Goal: Information Seeking & Learning: Compare options

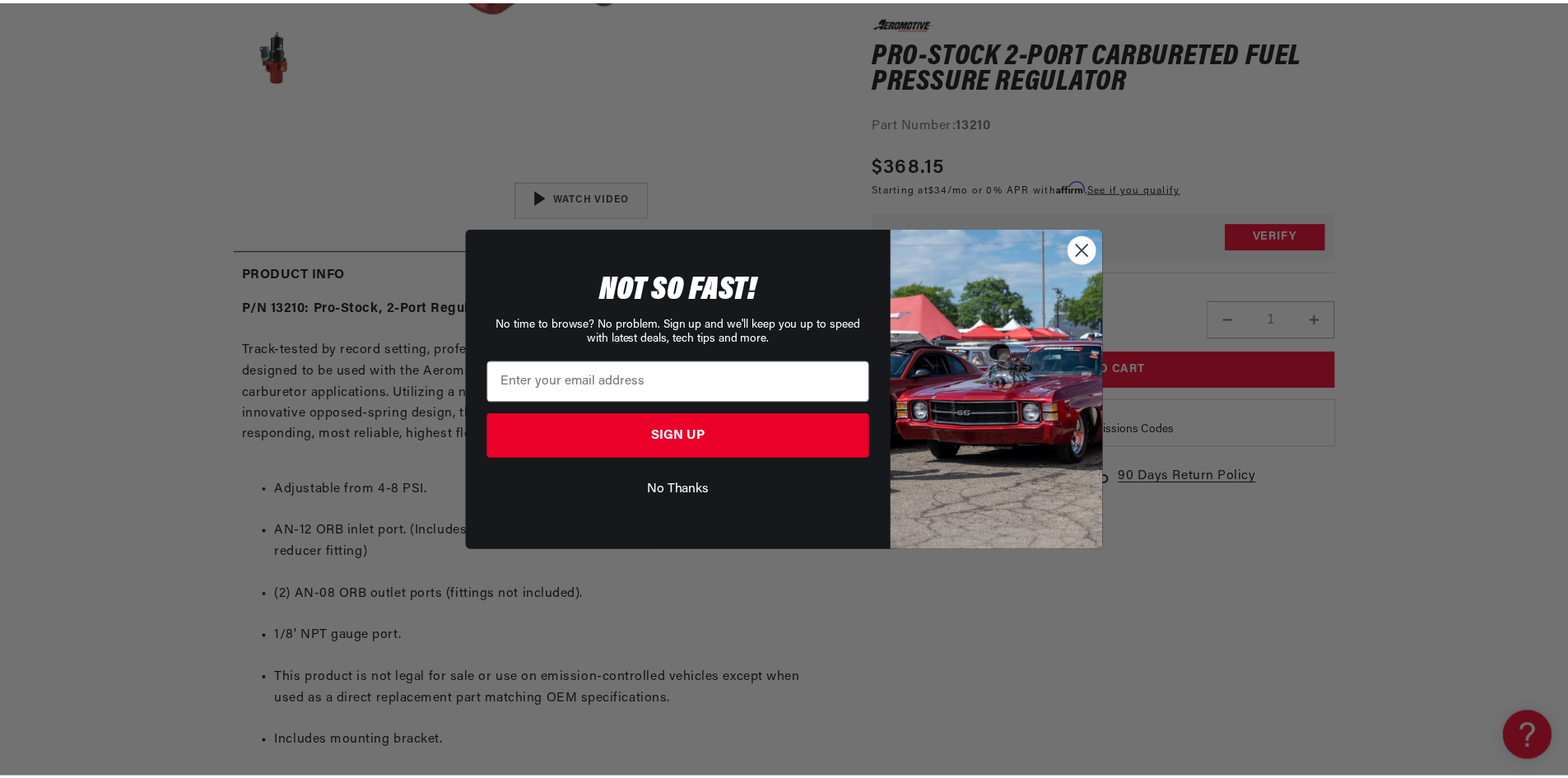
scroll to position [0, 651]
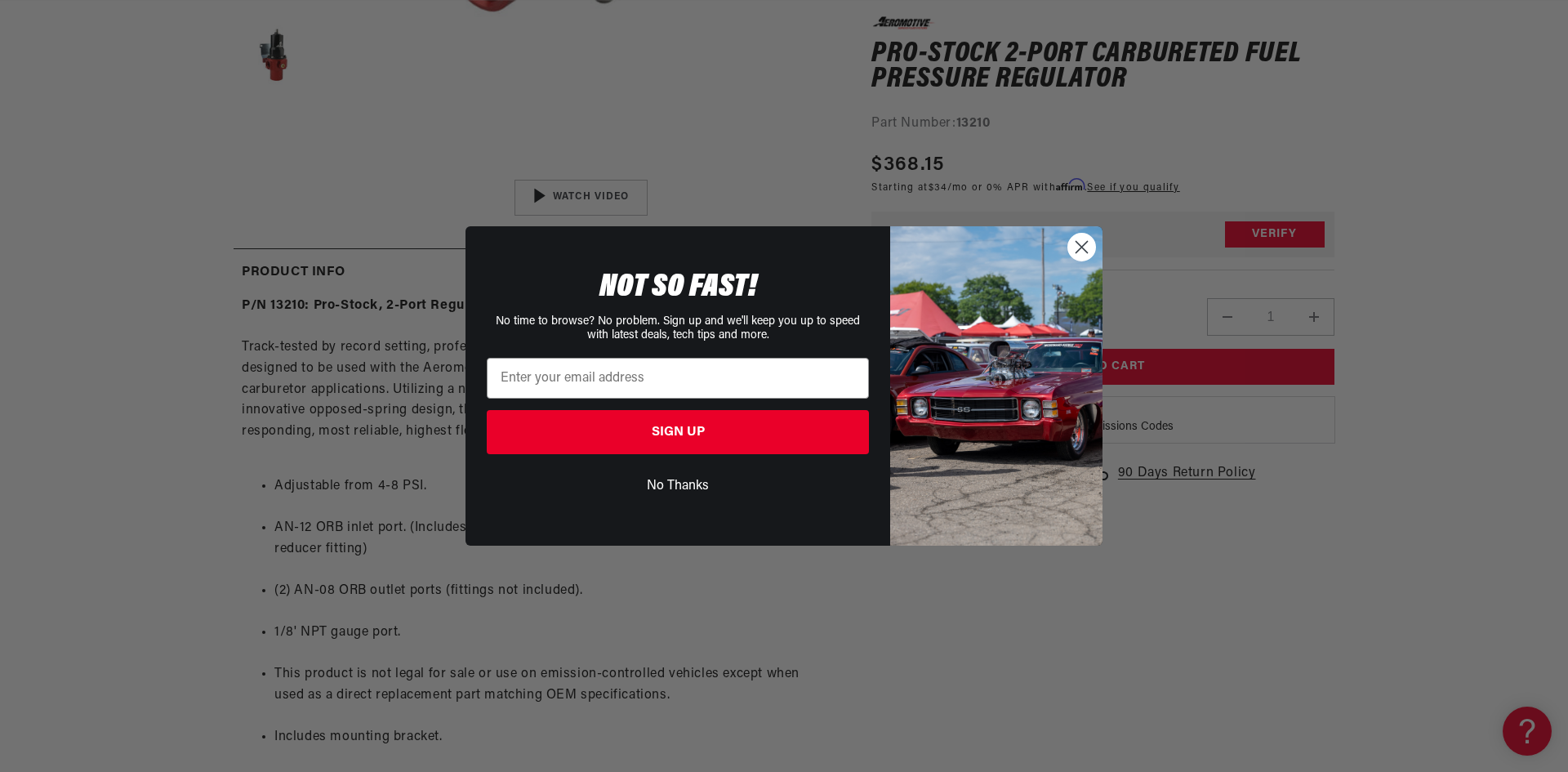
click at [1090, 244] on circle "Close dialog" at bounding box center [1081, 247] width 27 height 27
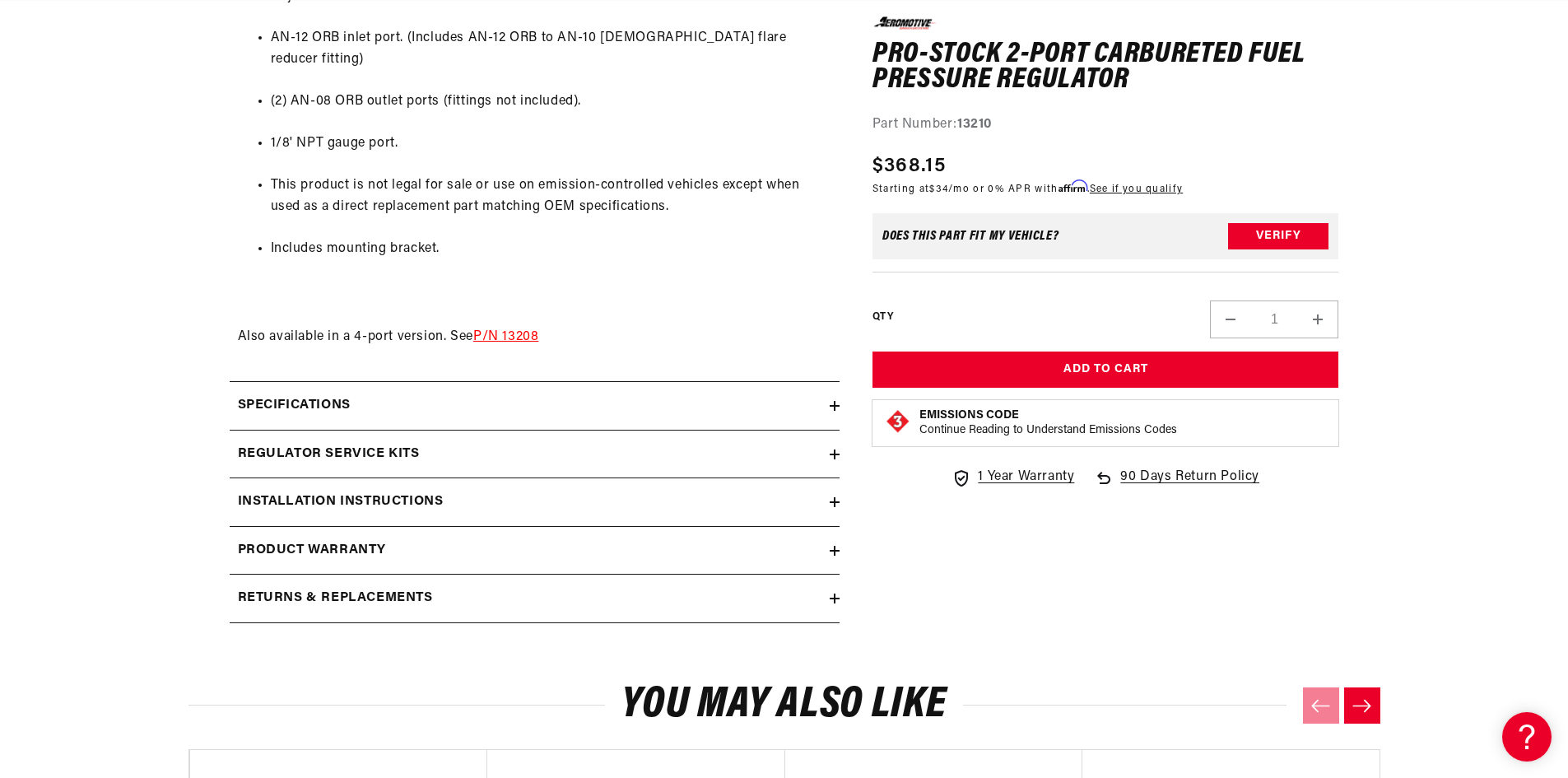
click at [836, 406] on icon at bounding box center [835, 406] width 10 height 0
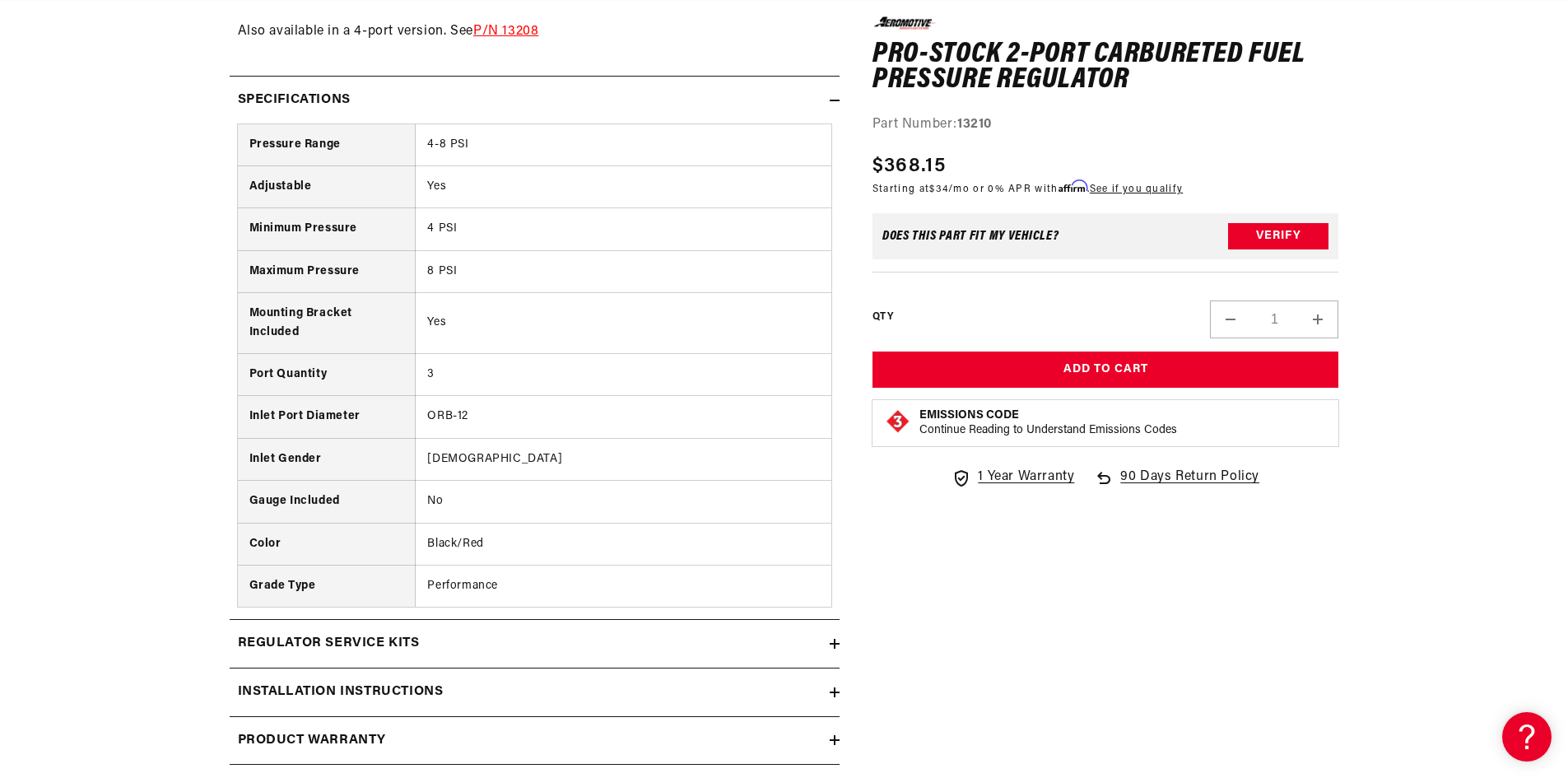
scroll to position [1481, 0]
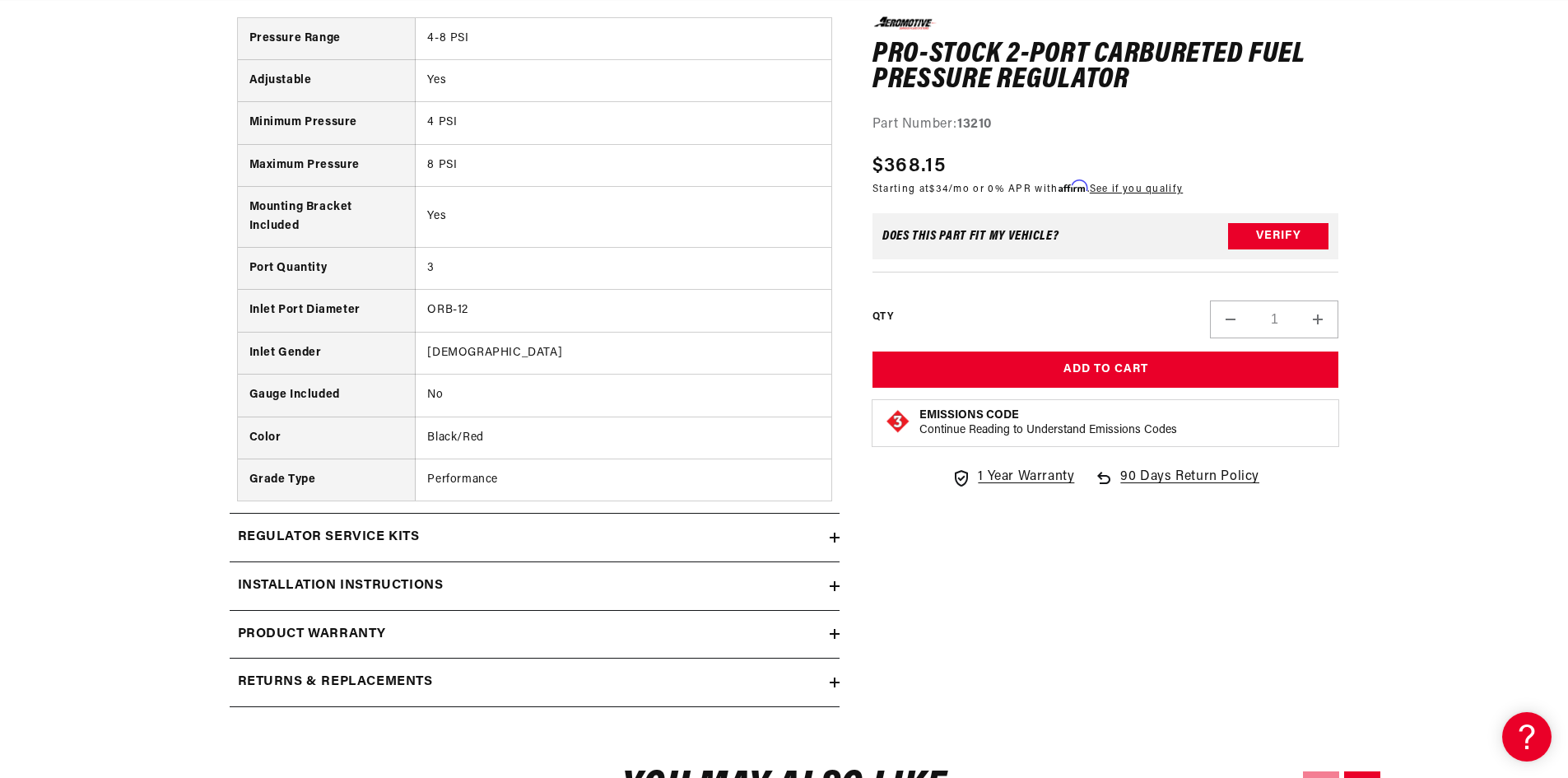
click at [836, 532] on icon at bounding box center [835, 537] width 10 height 10
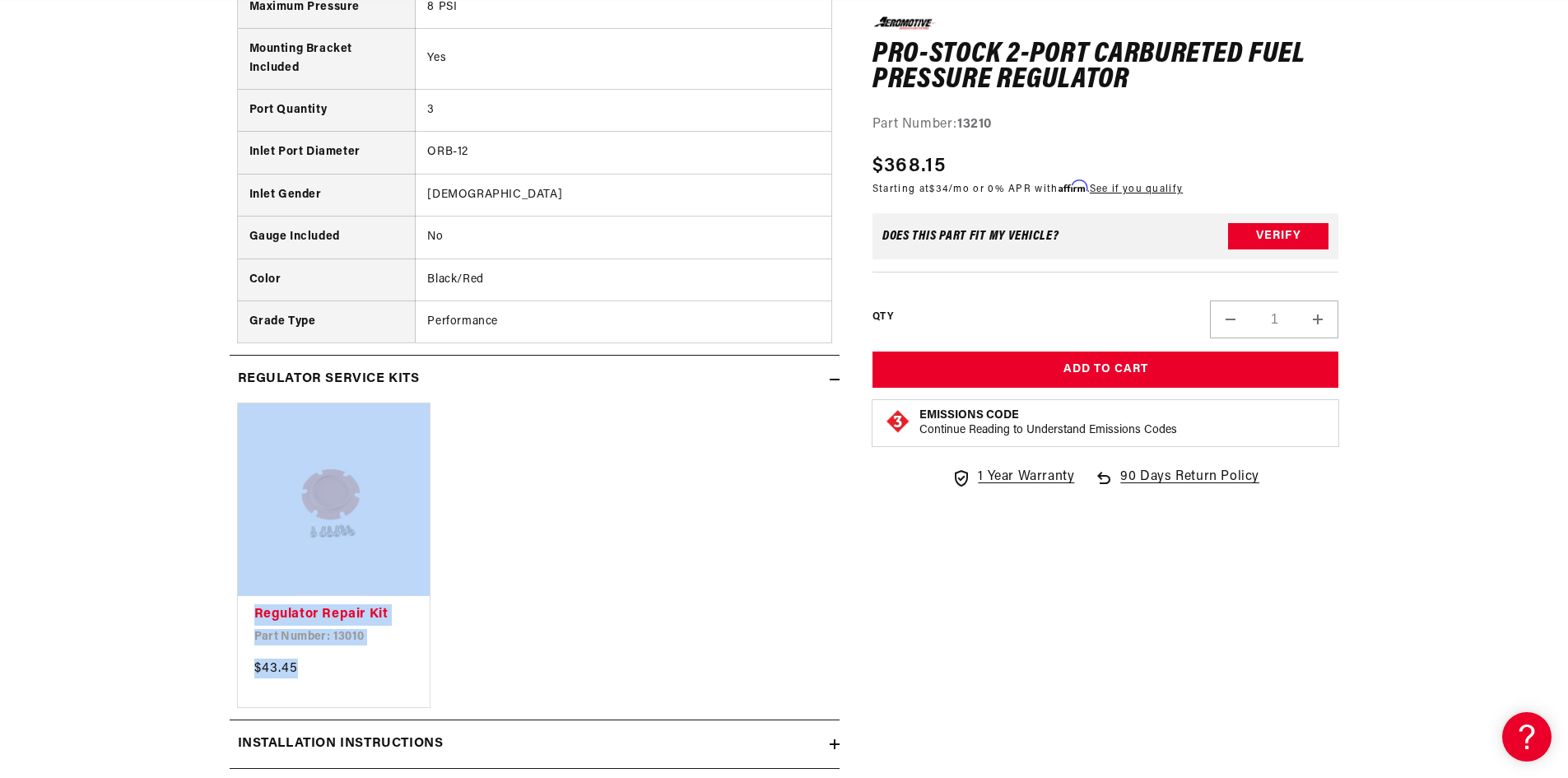
scroll to position [1646, 0]
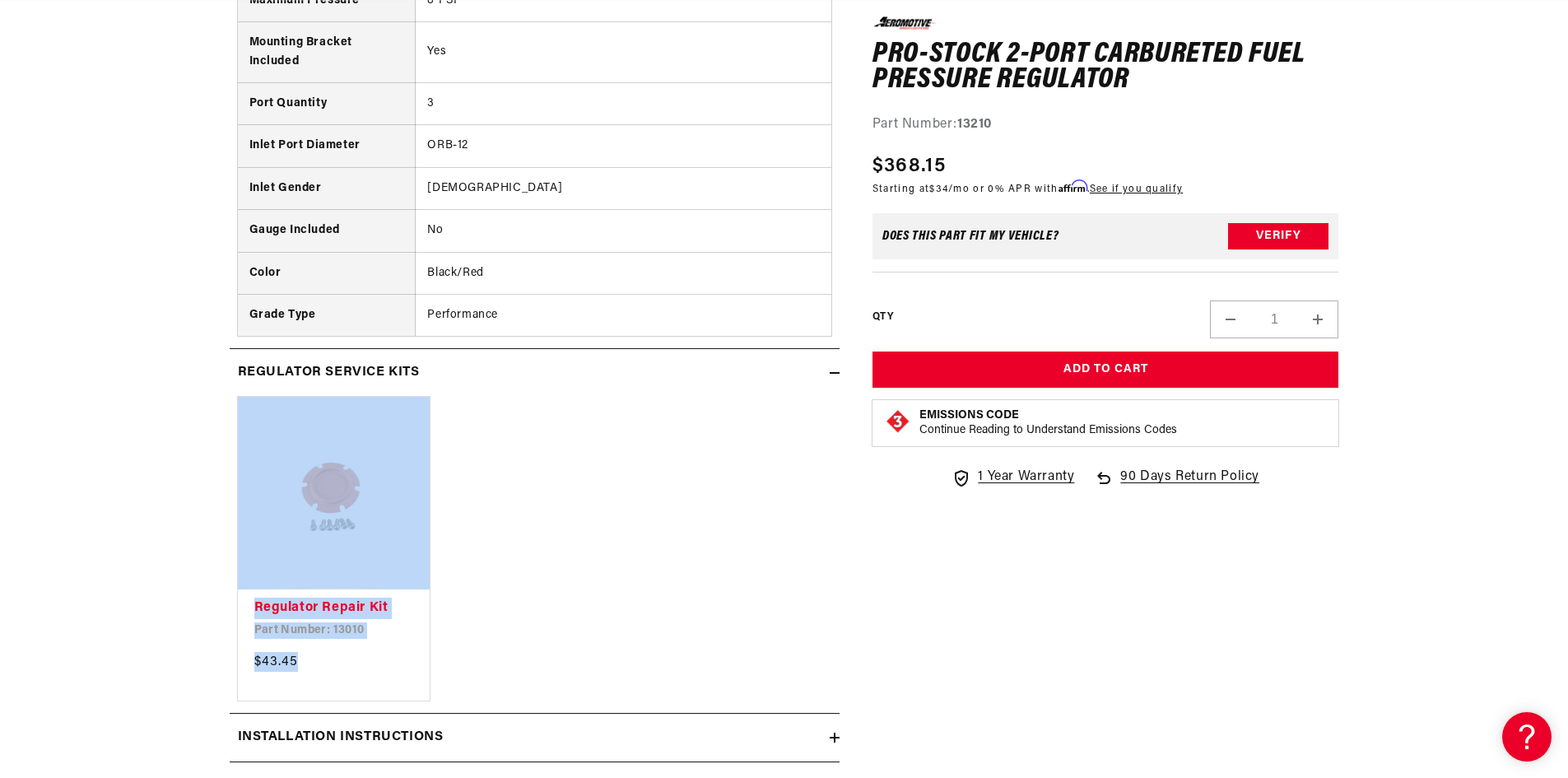
click at [838, 368] on icon at bounding box center [835, 373] width 10 height 10
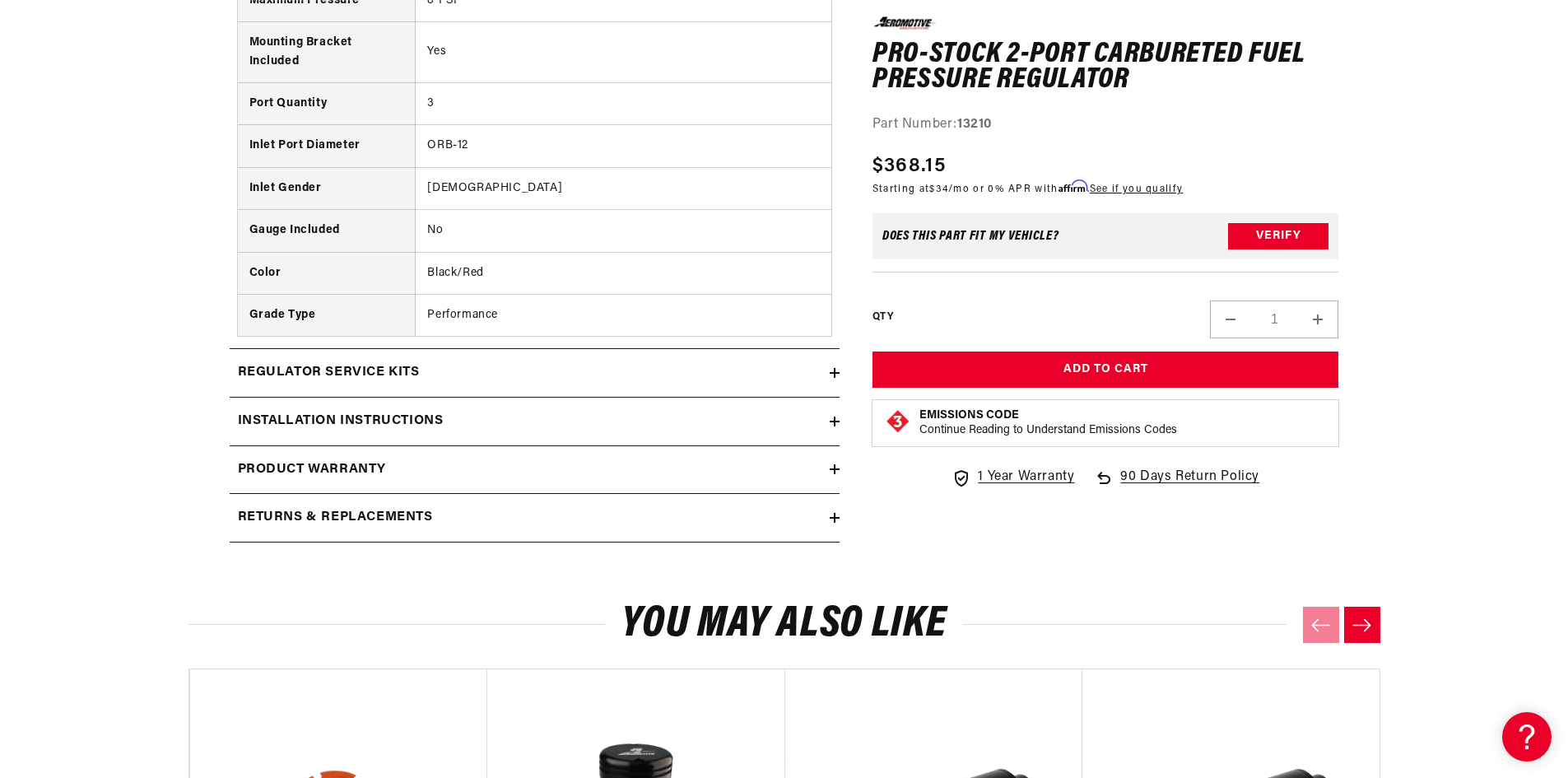
click at [835, 416] on icon at bounding box center [835, 421] width 0 height 10
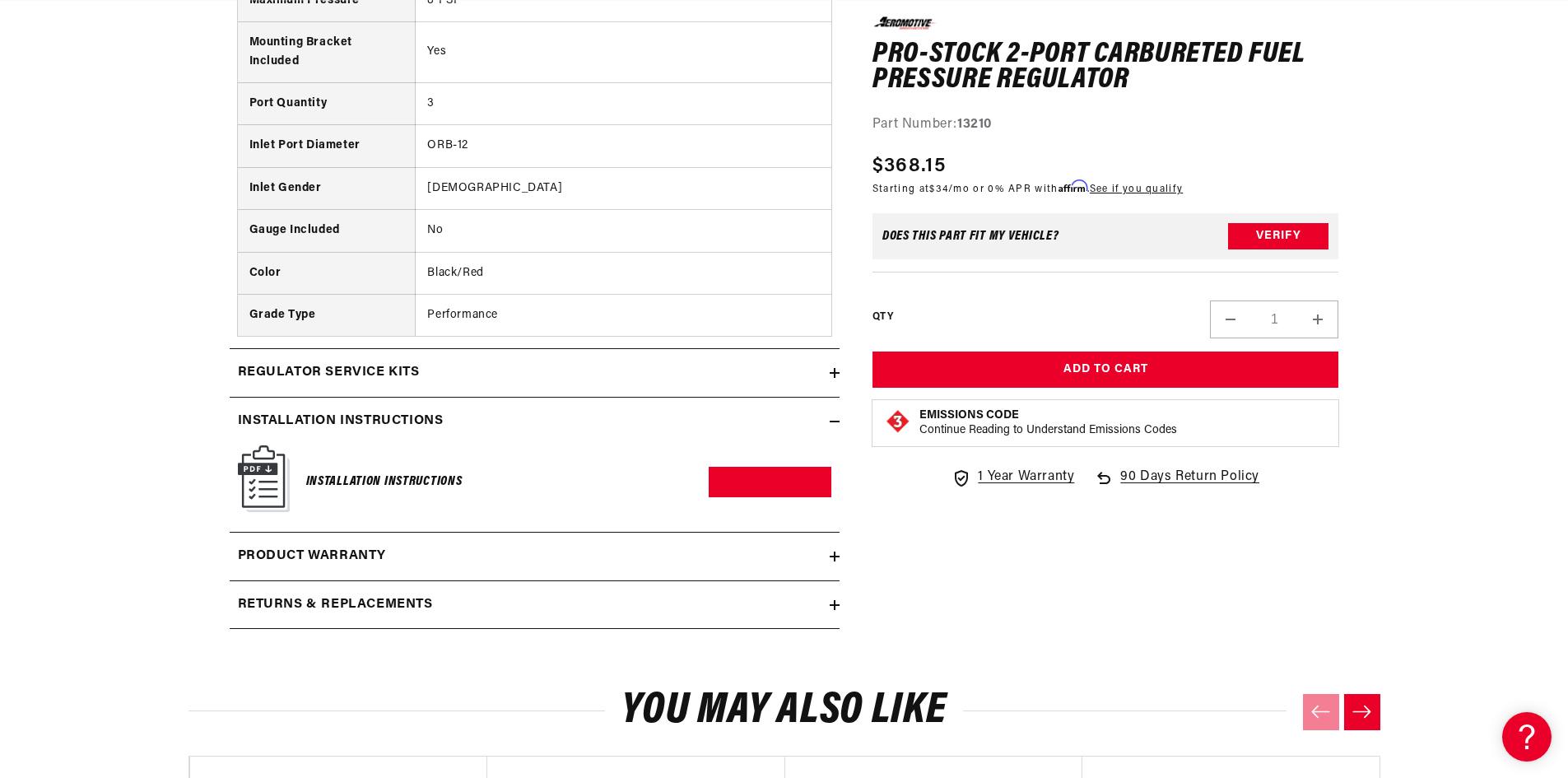
scroll to position [0, 651]
click at [834, 416] on icon at bounding box center [835, 421] width 10 height 10
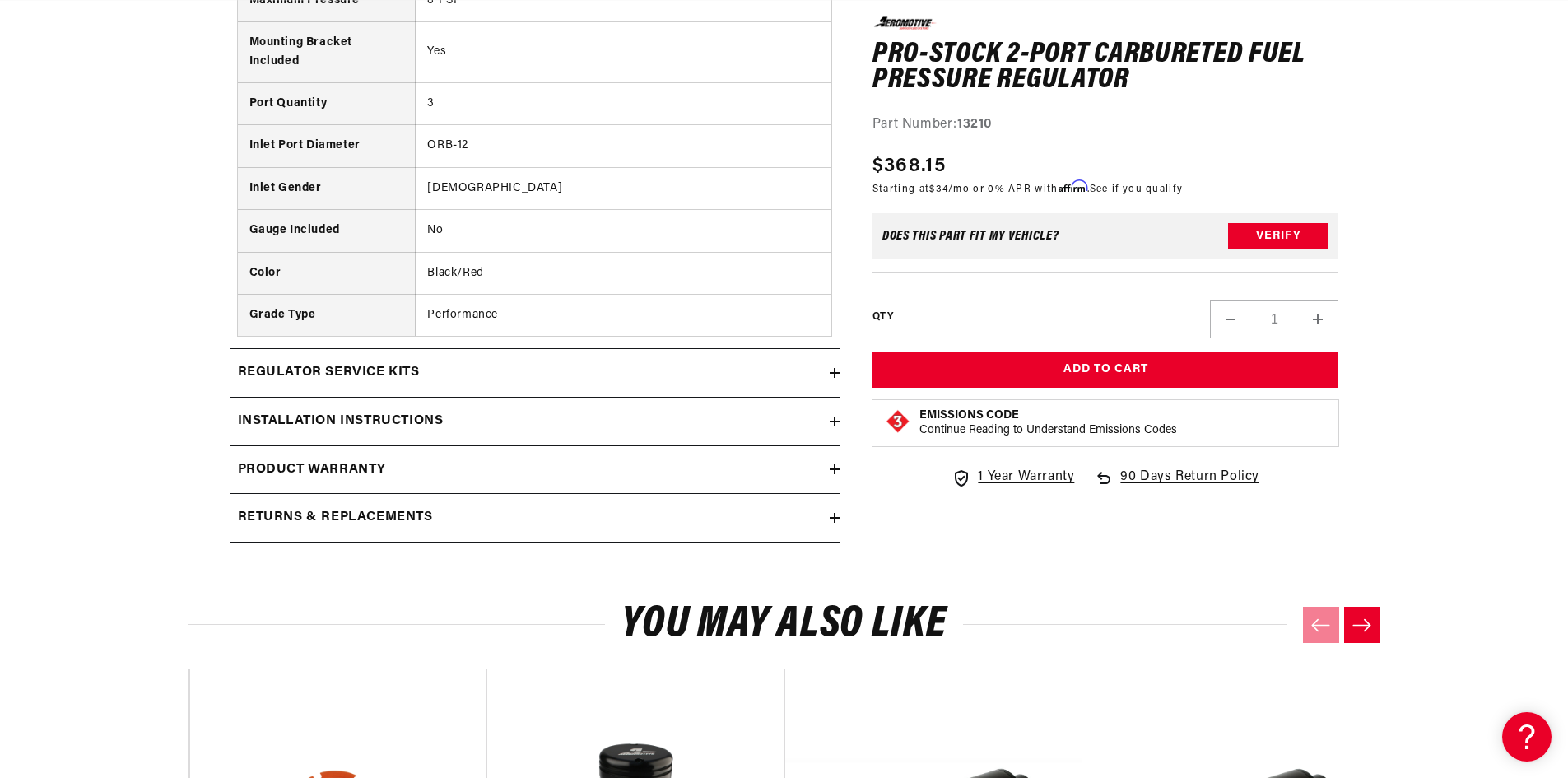
click at [834, 373] on icon at bounding box center [835, 373] width 10 height 0
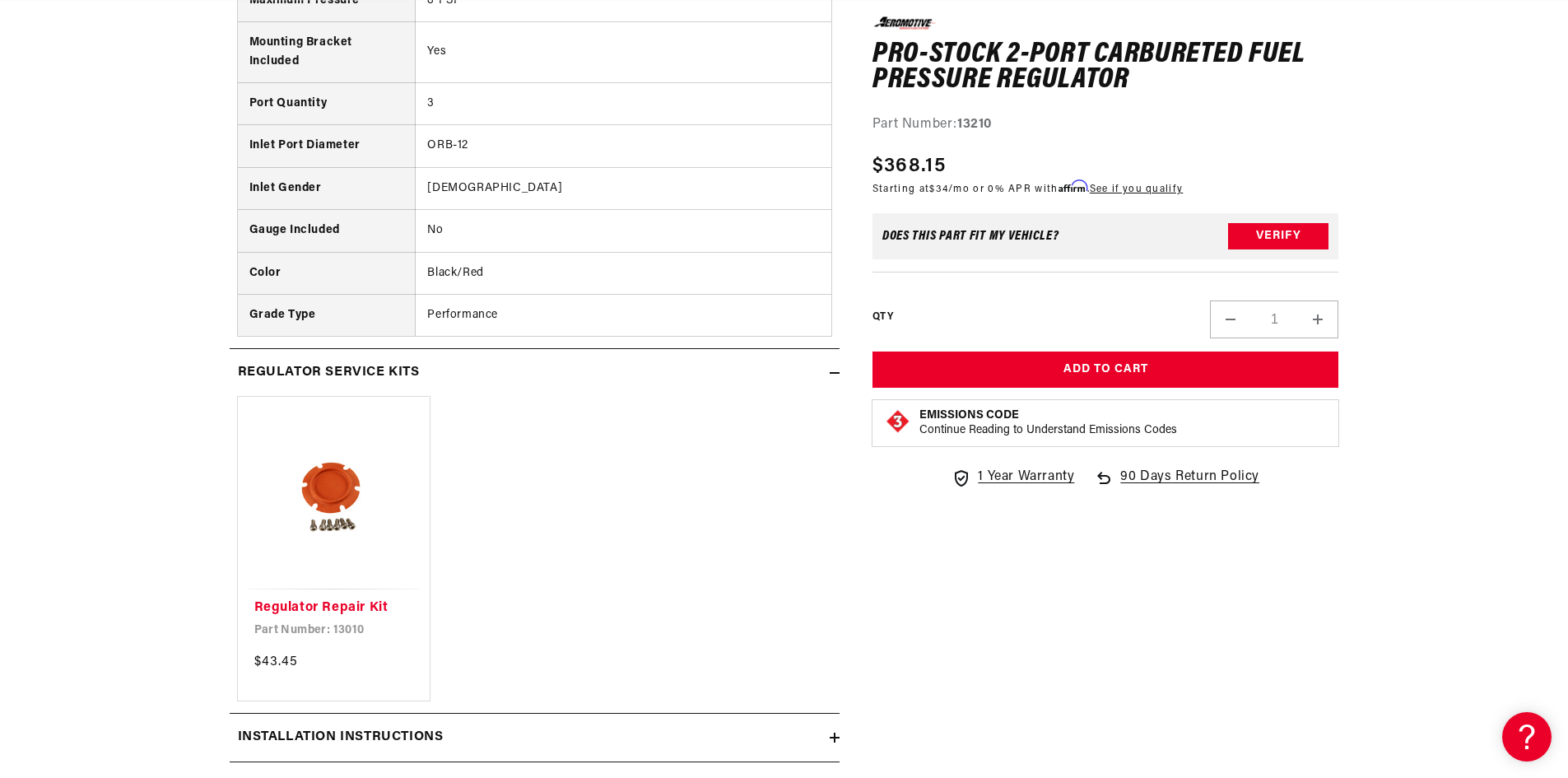
click at [834, 373] on icon at bounding box center [835, 373] width 10 height 0
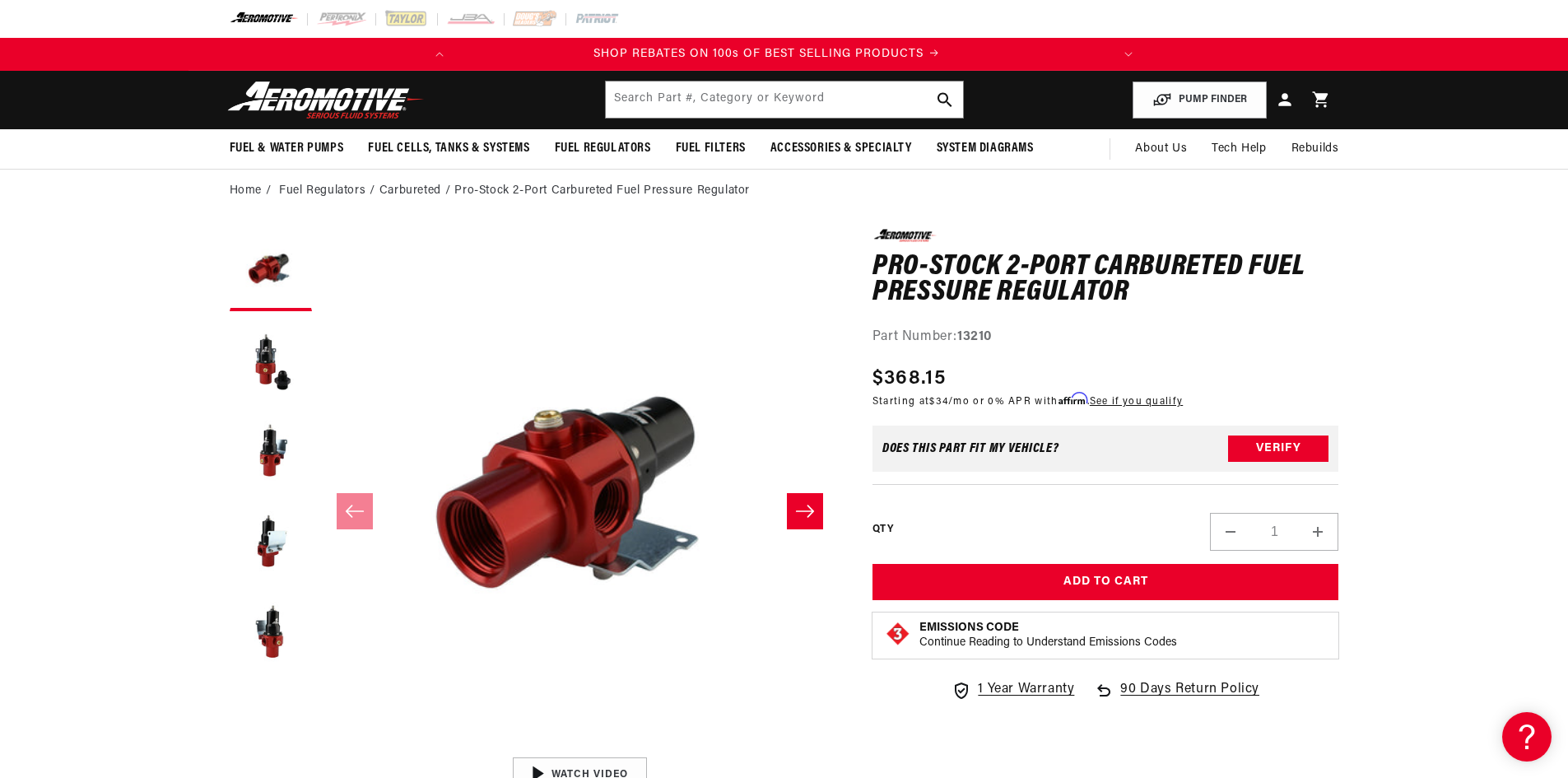
scroll to position [0, 0]
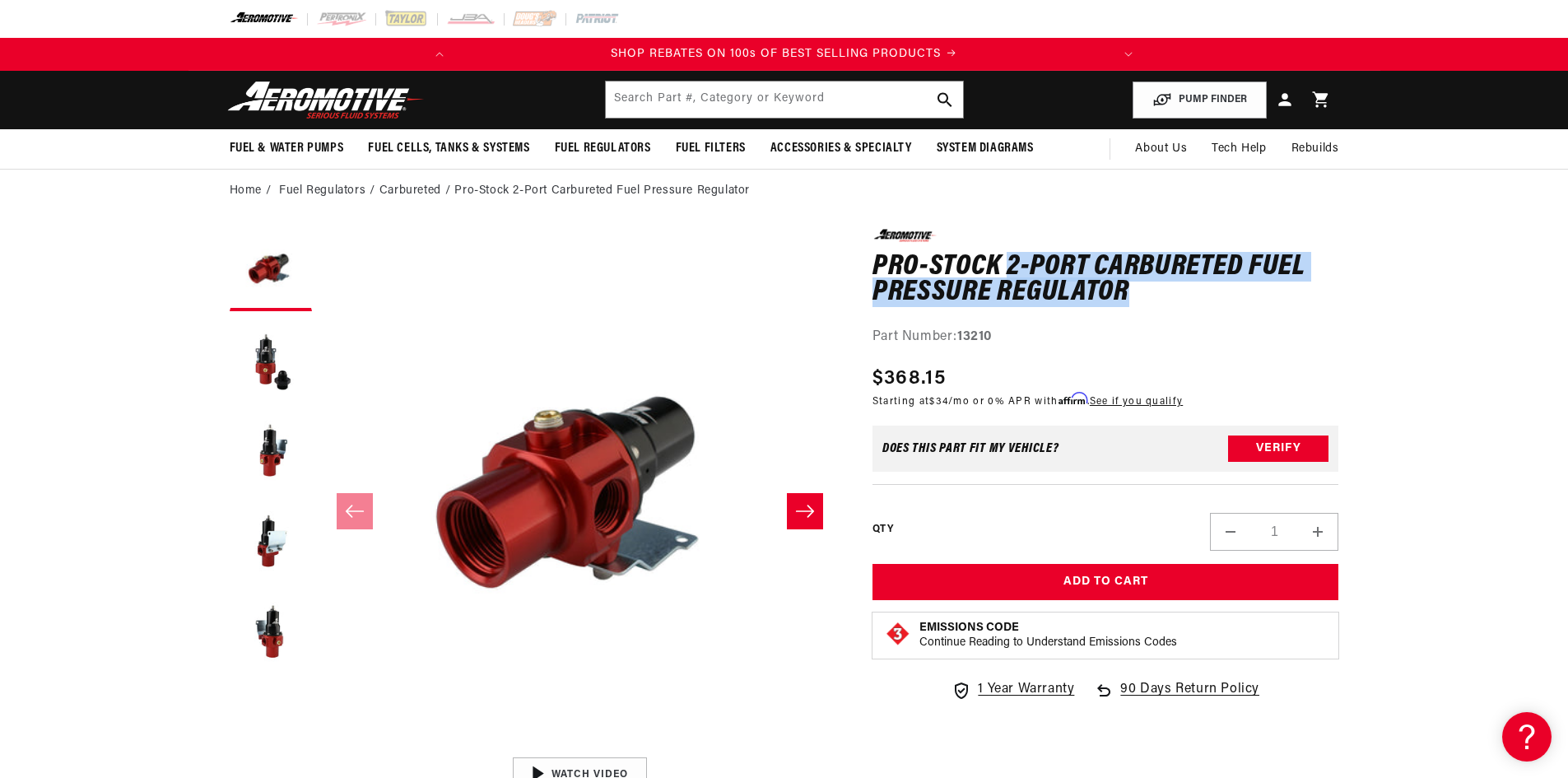
drag, startPoint x: 1010, startPoint y: 262, endPoint x: 1126, endPoint y: 286, distance: 118.5
click at [1126, 286] on h1 "Pro-Stock 2-Port Carbureted Fuel Pressure Regulator" at bounding box center [1106, 280] width 467 height 52
copy h1 "2-Port Carbureted Fuel Pressure Regulator"
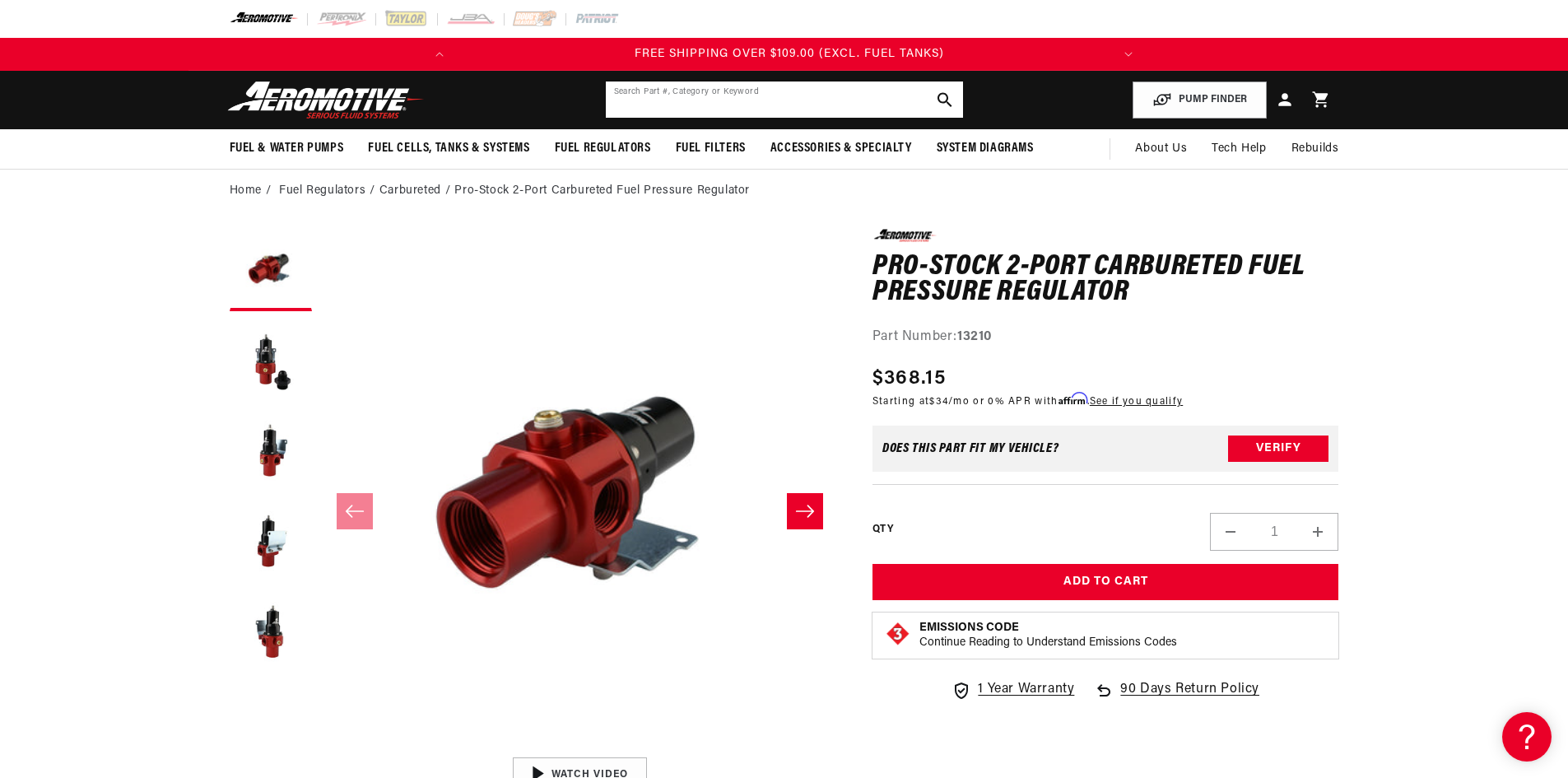
click at [692, 86] on input "text" at bounding box center [784, 99] width 357 height 36
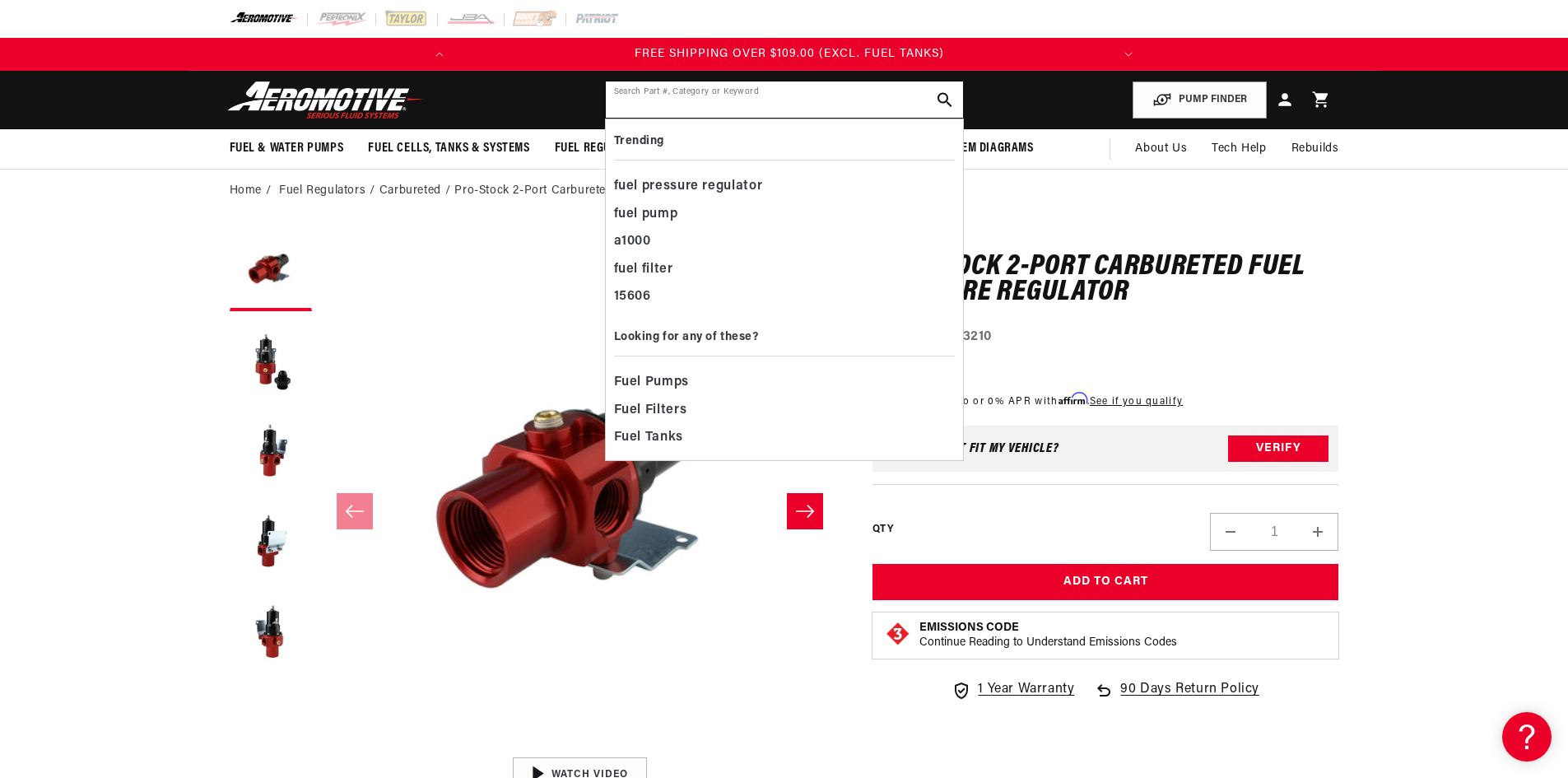
paste input "2-Port Carbureted Fuel Pressure Regulator"
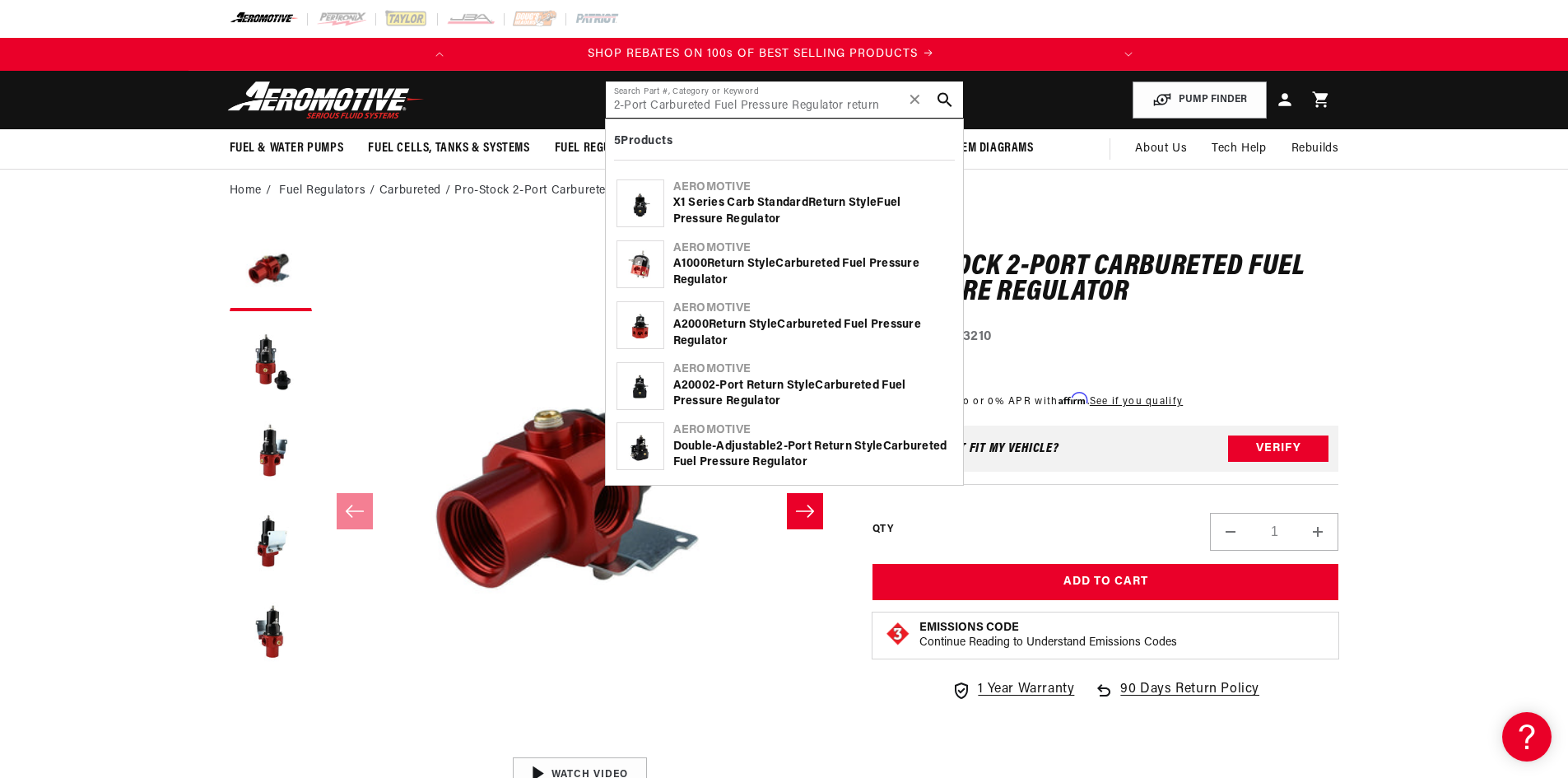
type input "2-Port Carbureted Fuel Pressure Regulator return"
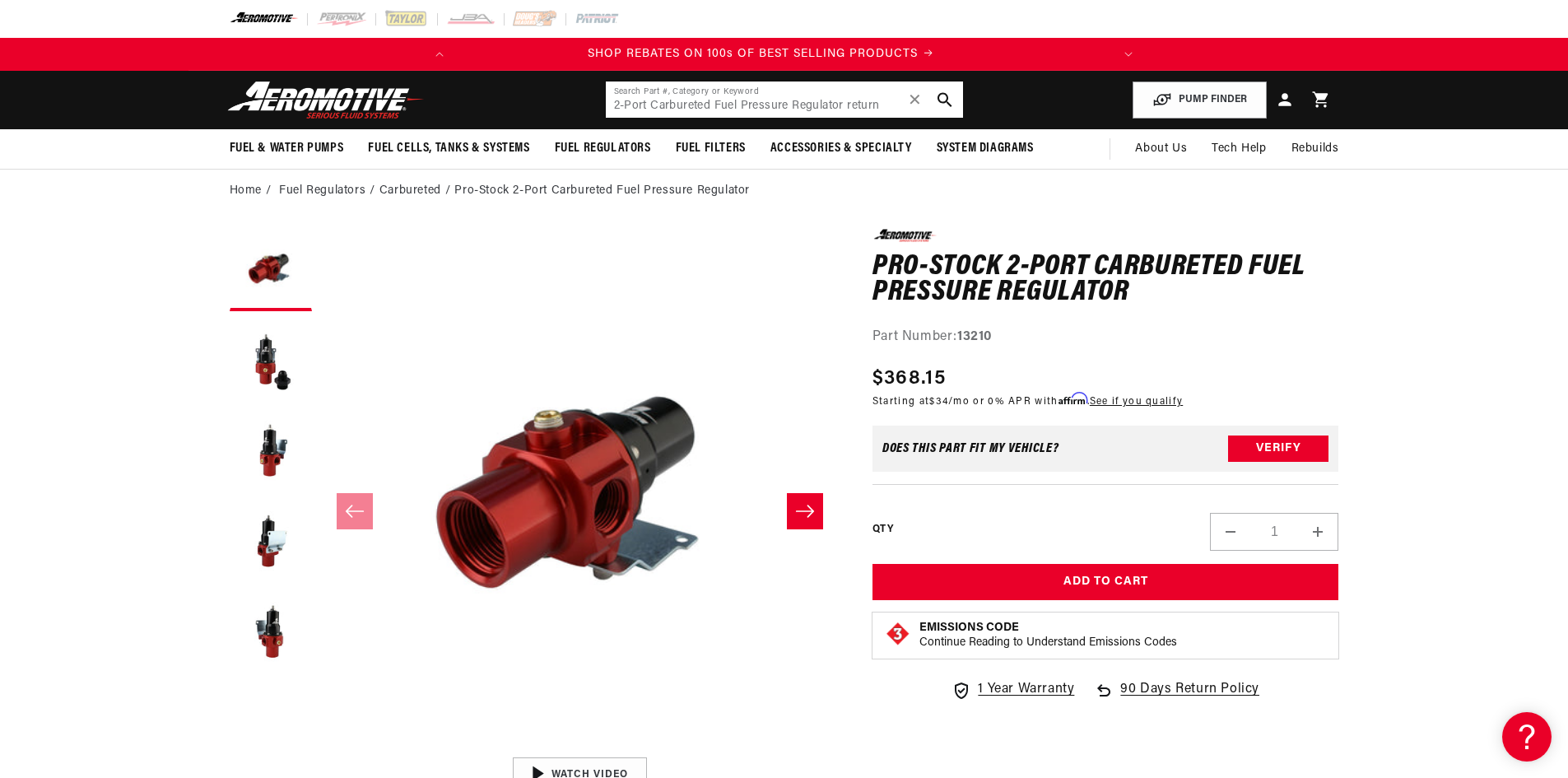
scroll to position [0, 2]
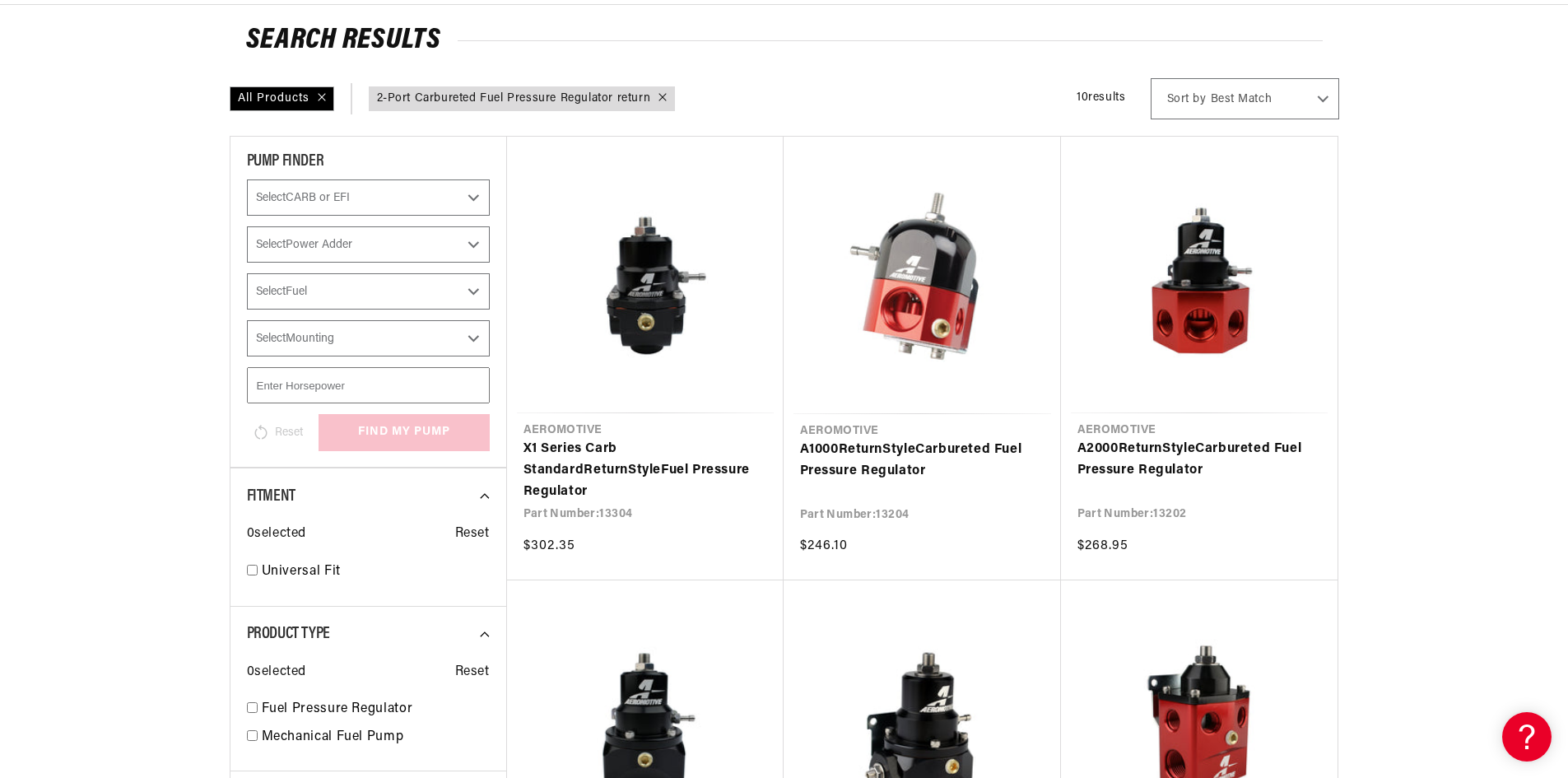
scroll to position [0, 651]
click at [886, 440] on link "A1000 Return Style Carbureted Fuel Pressure Regulator" at bounding box center [921, 461] width 244 height 42
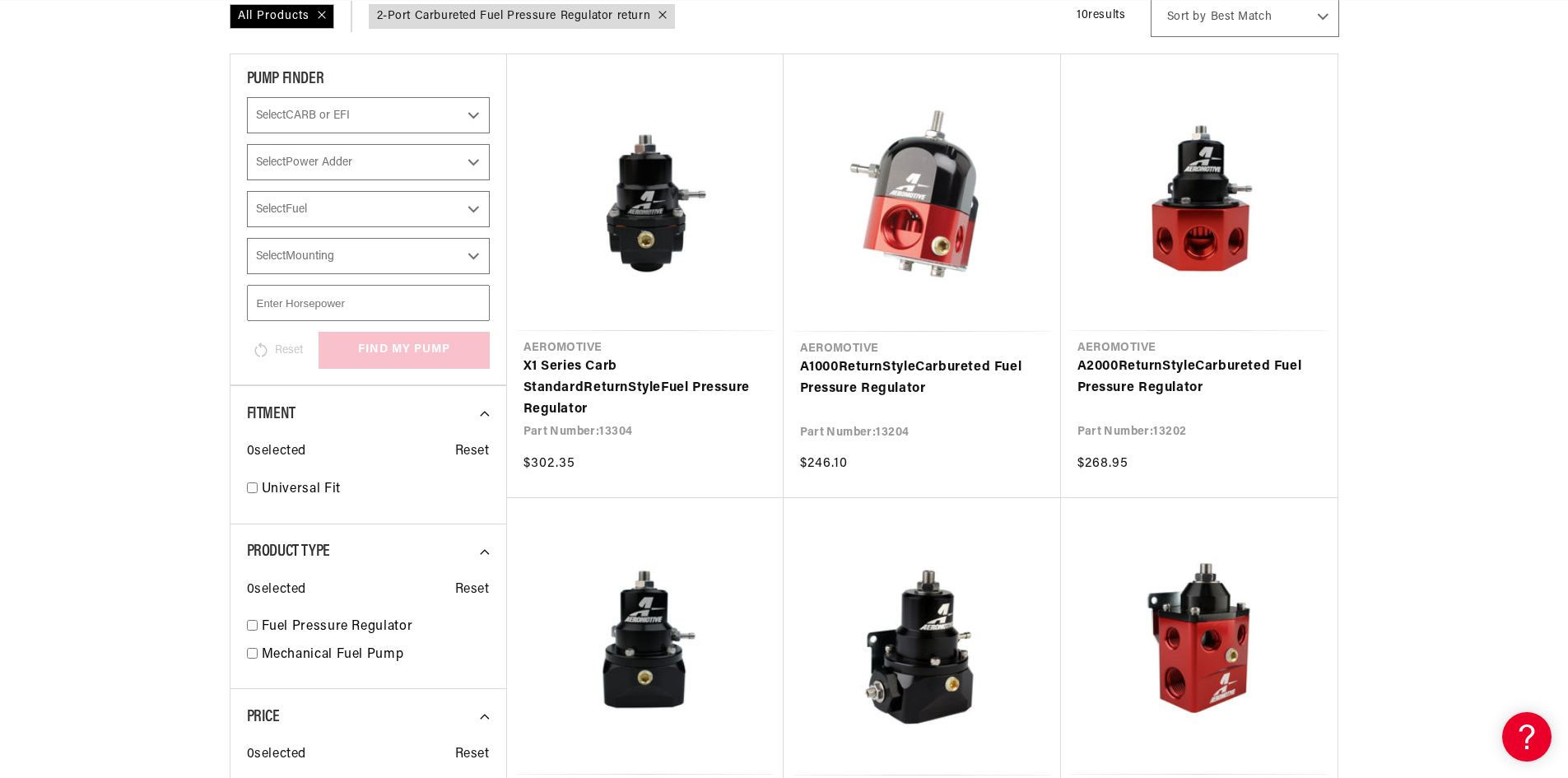
scroll to position [0, 0]
click at [685, 375] on link "X1 Series Carb Standard Return Style Fuel Pressure Regulator" at bounding box center [645, 388] width 243 height 63
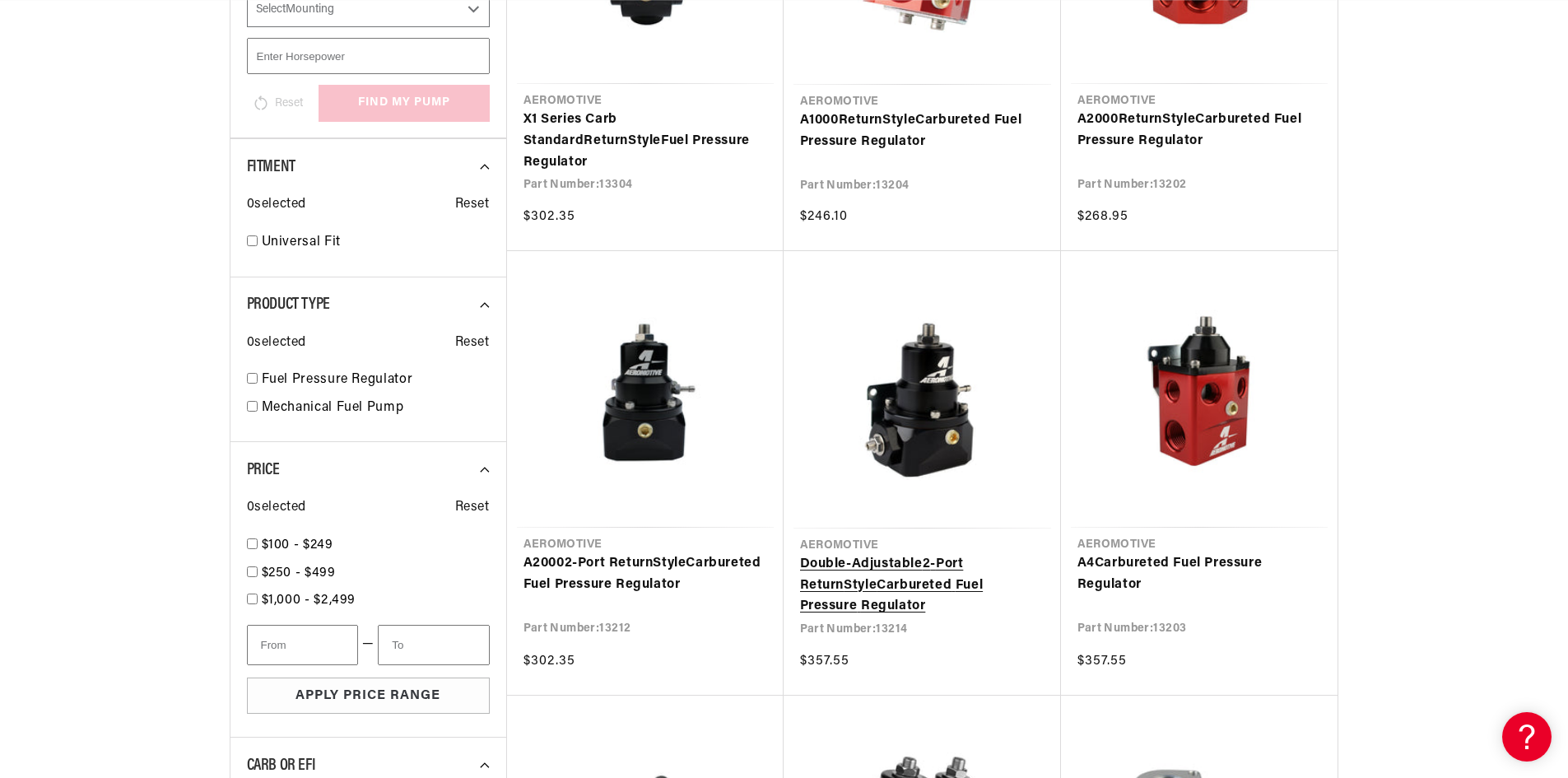
scroll to position [0, 651]
click at [904, 554] on link "Double-Adjustable 2 - Port Return Style Carbureted Fuel Pressure Regulator" at bounding box center [921, 586] width 244 height 63
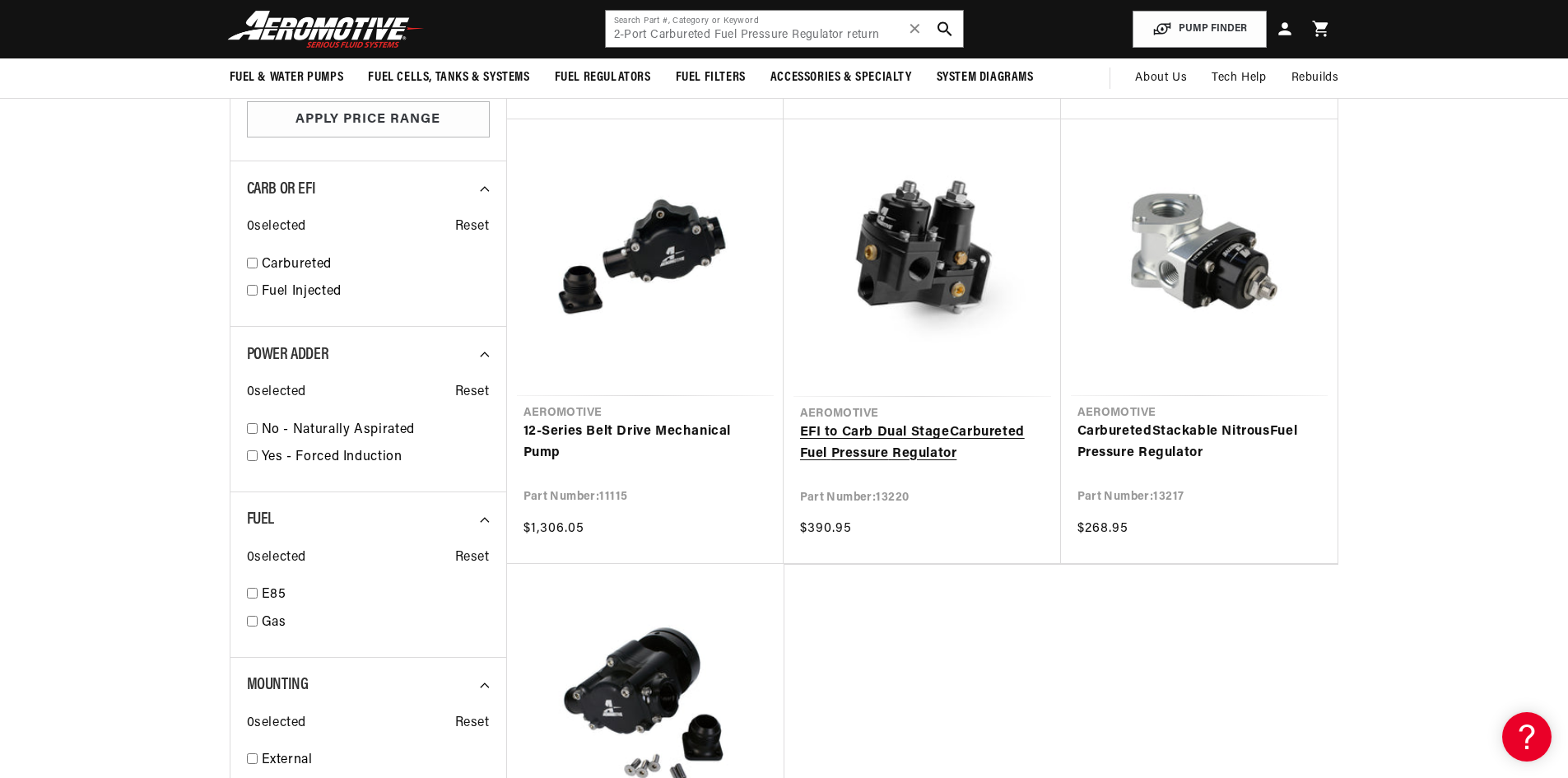
scroll to position [0, 0]
click at [916, 422] on link "EFI to Carb Dual Stage Carbureted Fuel Pressure Regulator" at bounding box center [921, 443] width 244 height 42
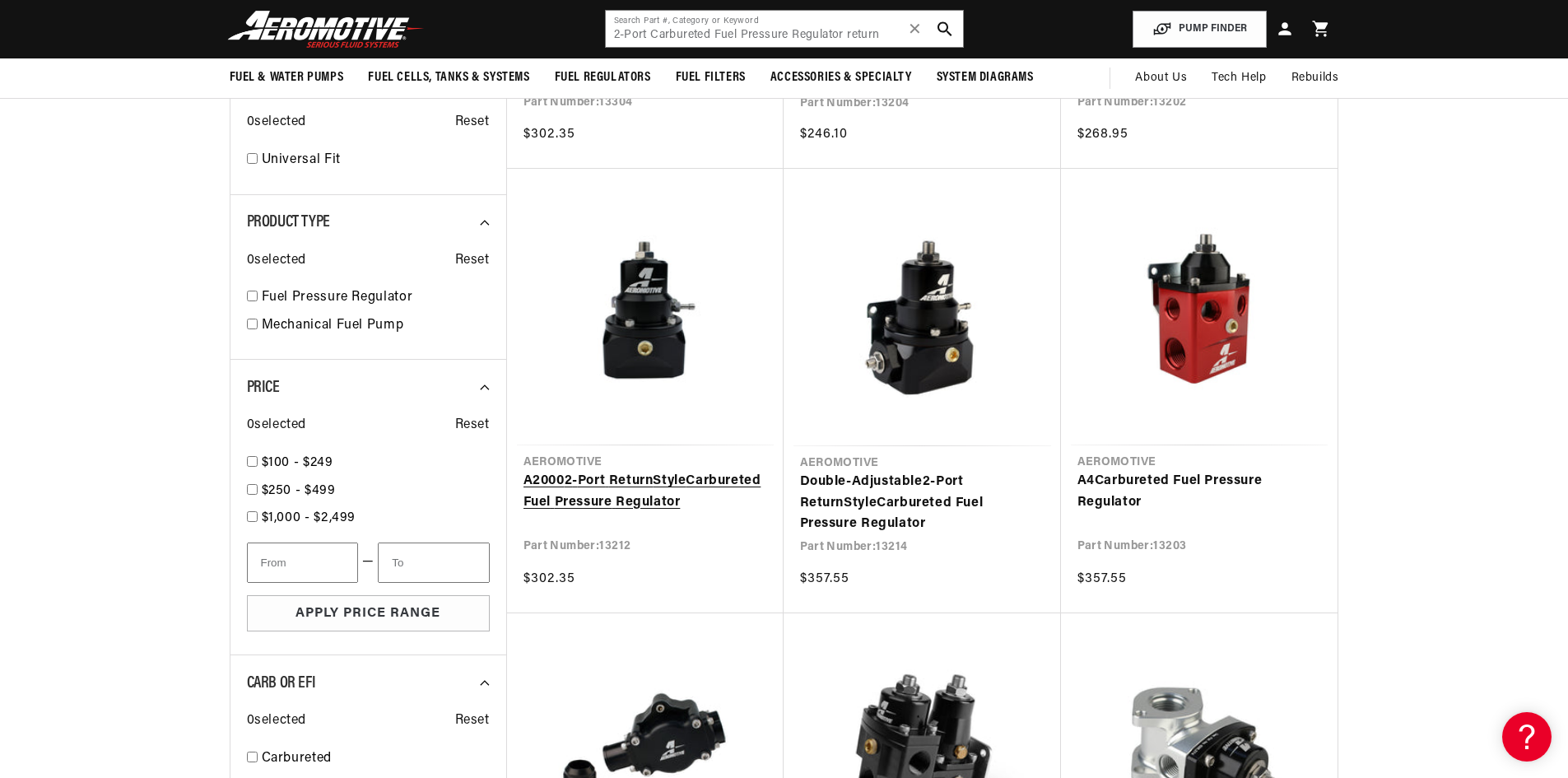
scroll to position [0, 651]
click at [1153, 471] on link "A4 Carbureted Fuel Pressure Regulator" at bounding box center [1199, 491] width 243 height 42
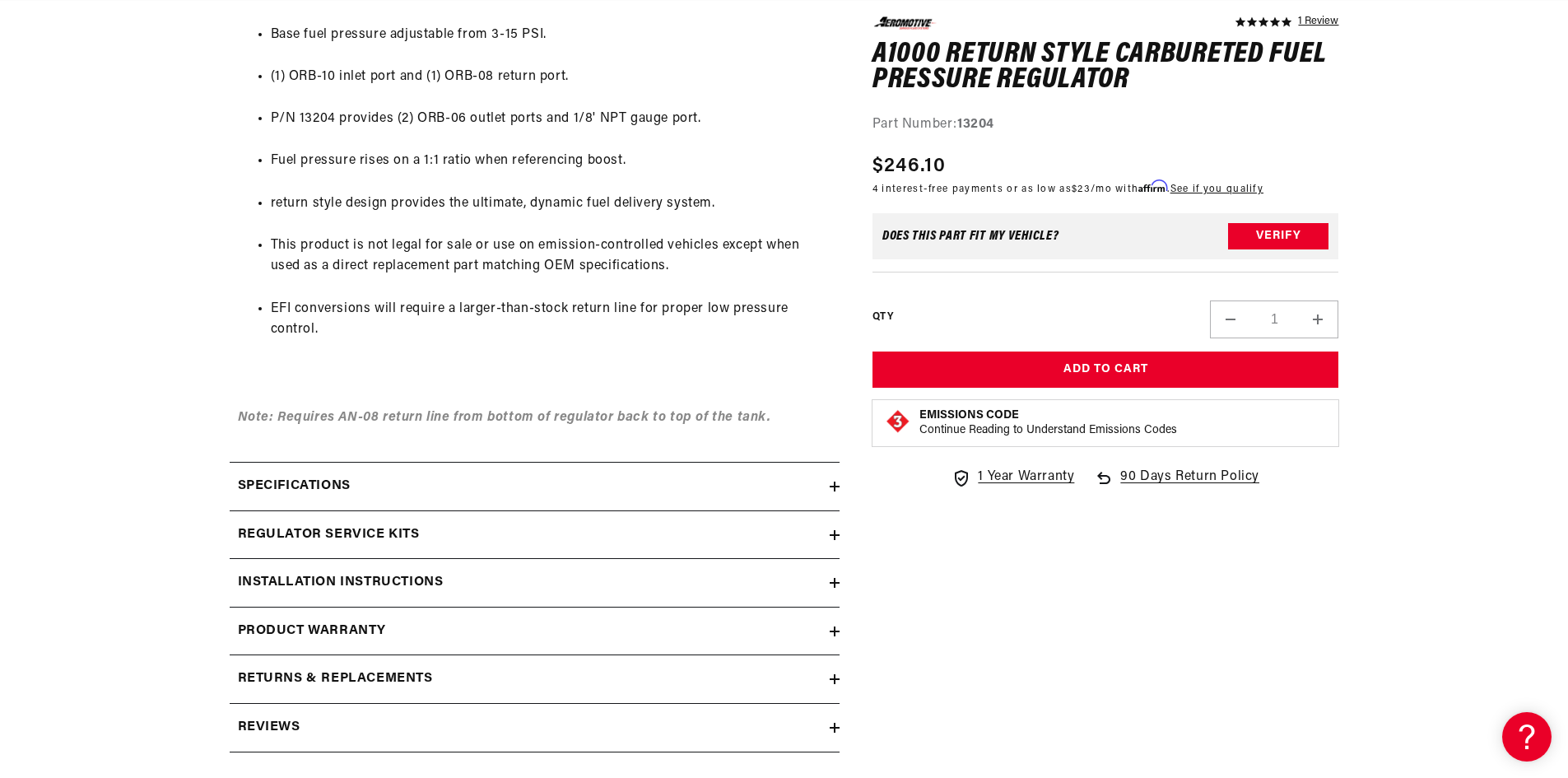
scroll to position [1070, 0]
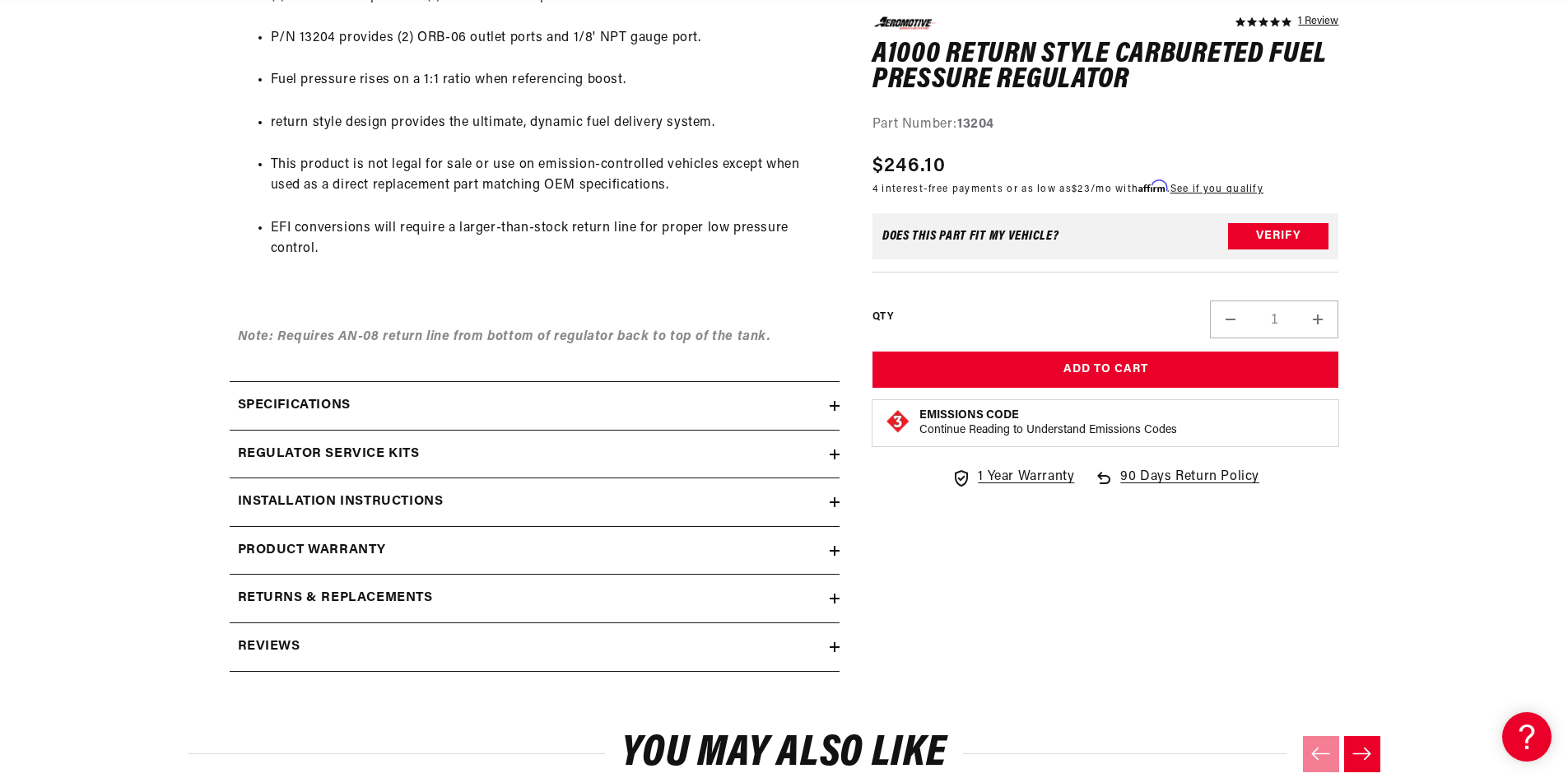
click at [836, 402] on icon at bounding box center [835, 406] width 10 height 10
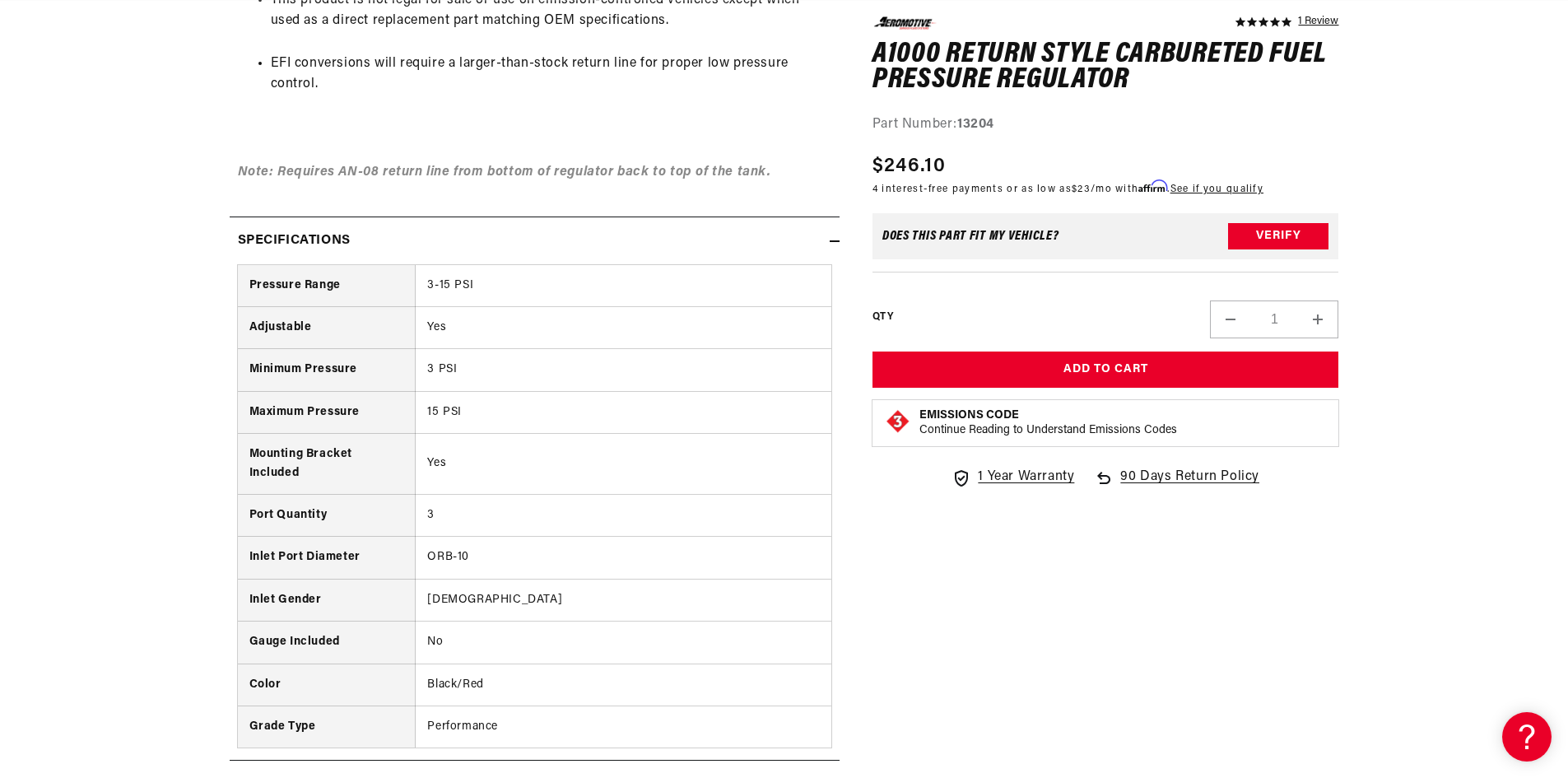
scroll to position [0, 92]
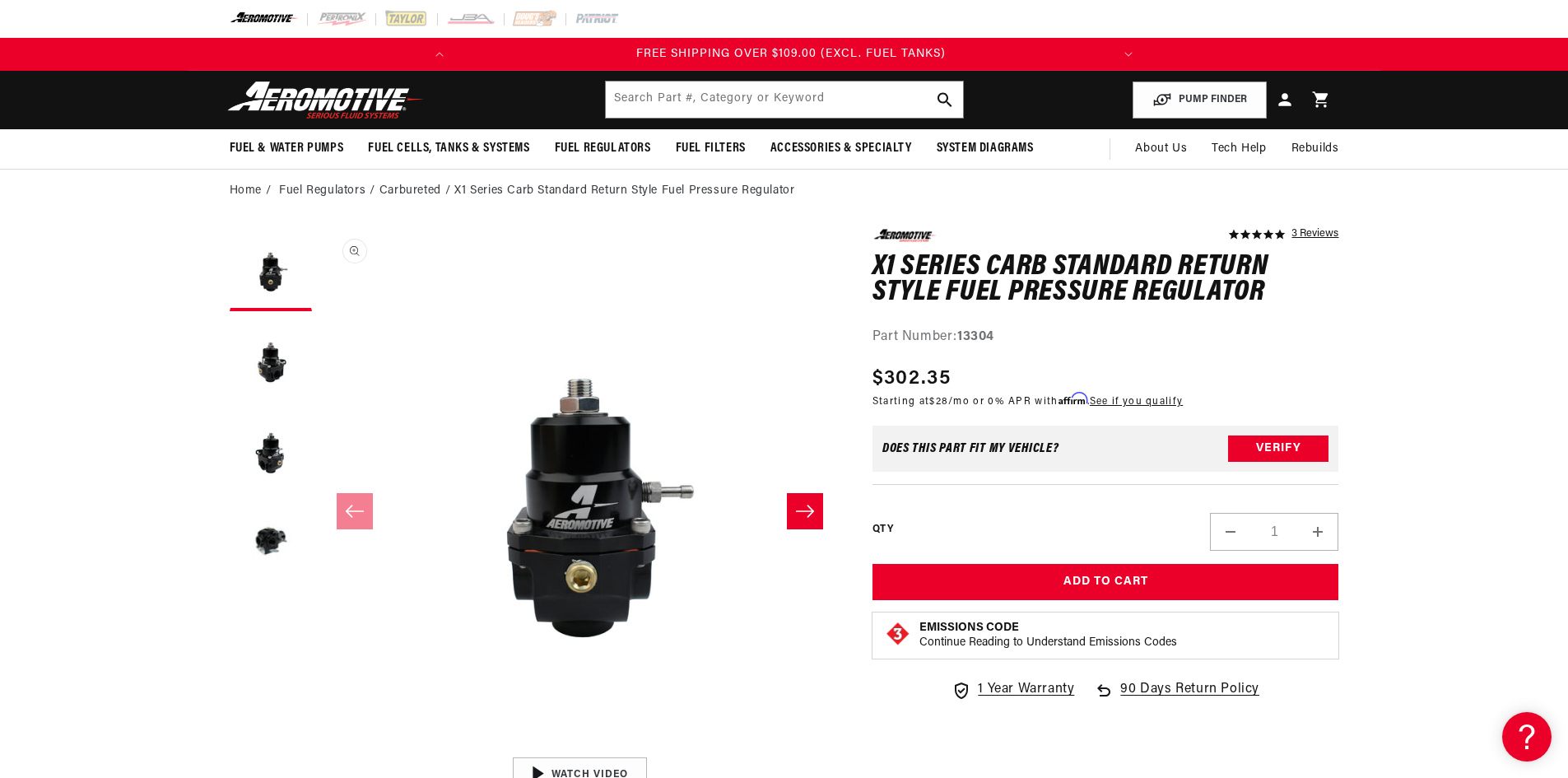
scroll to position [0, 651]
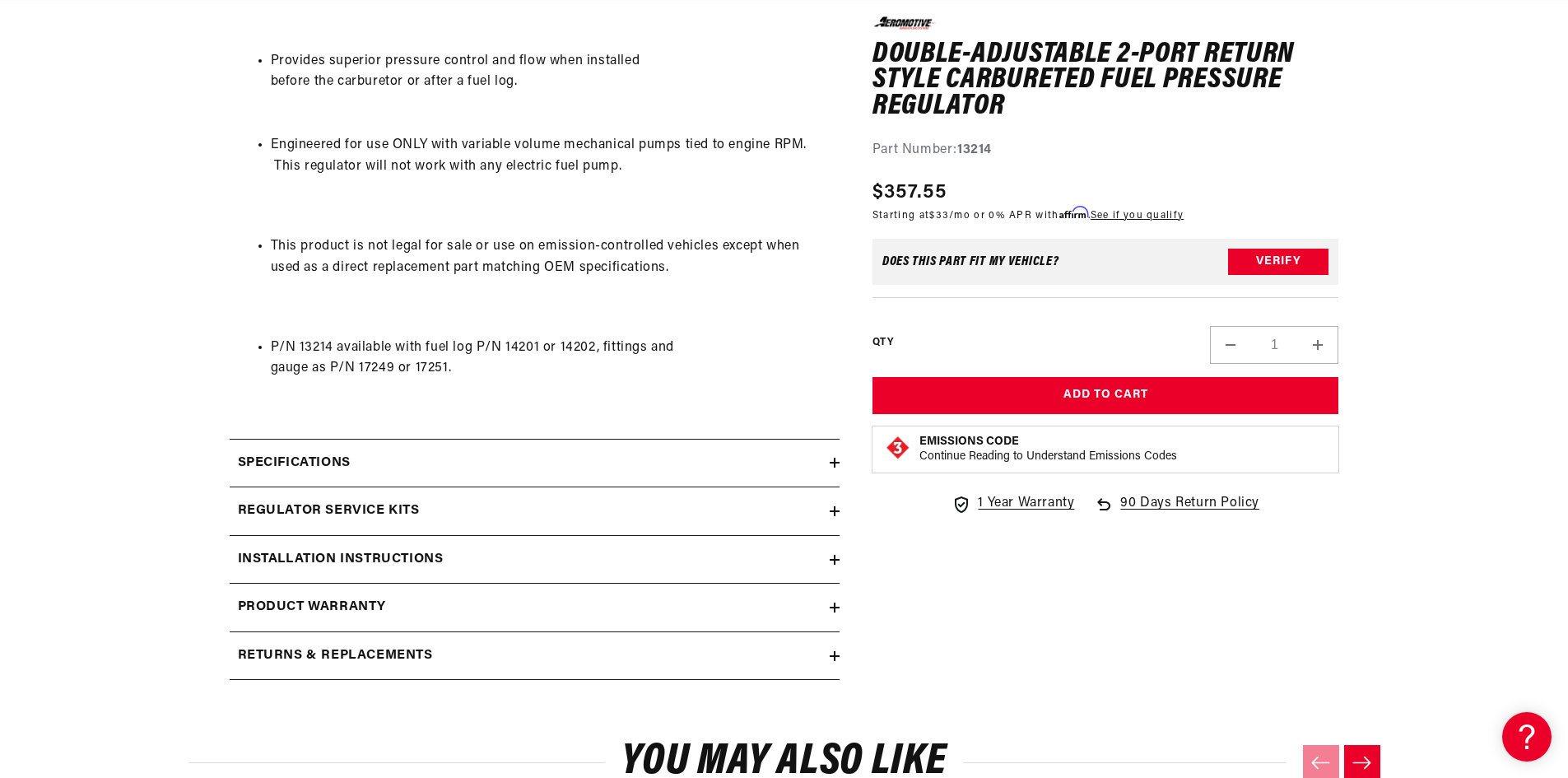
scroll to position [1234, 0]
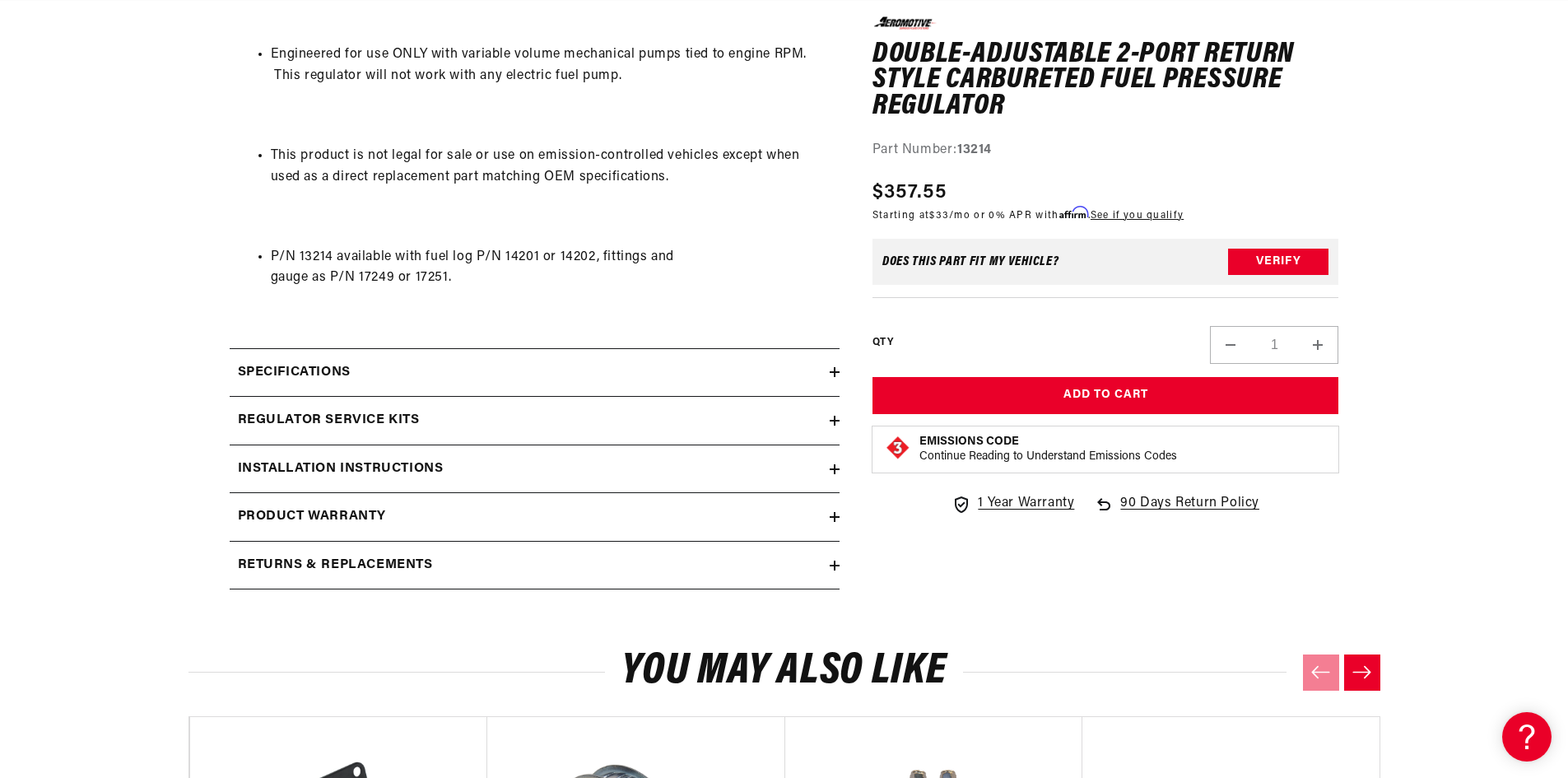
click at [830, 371] on icon at bounding box center [835, 372] width 10 height 10
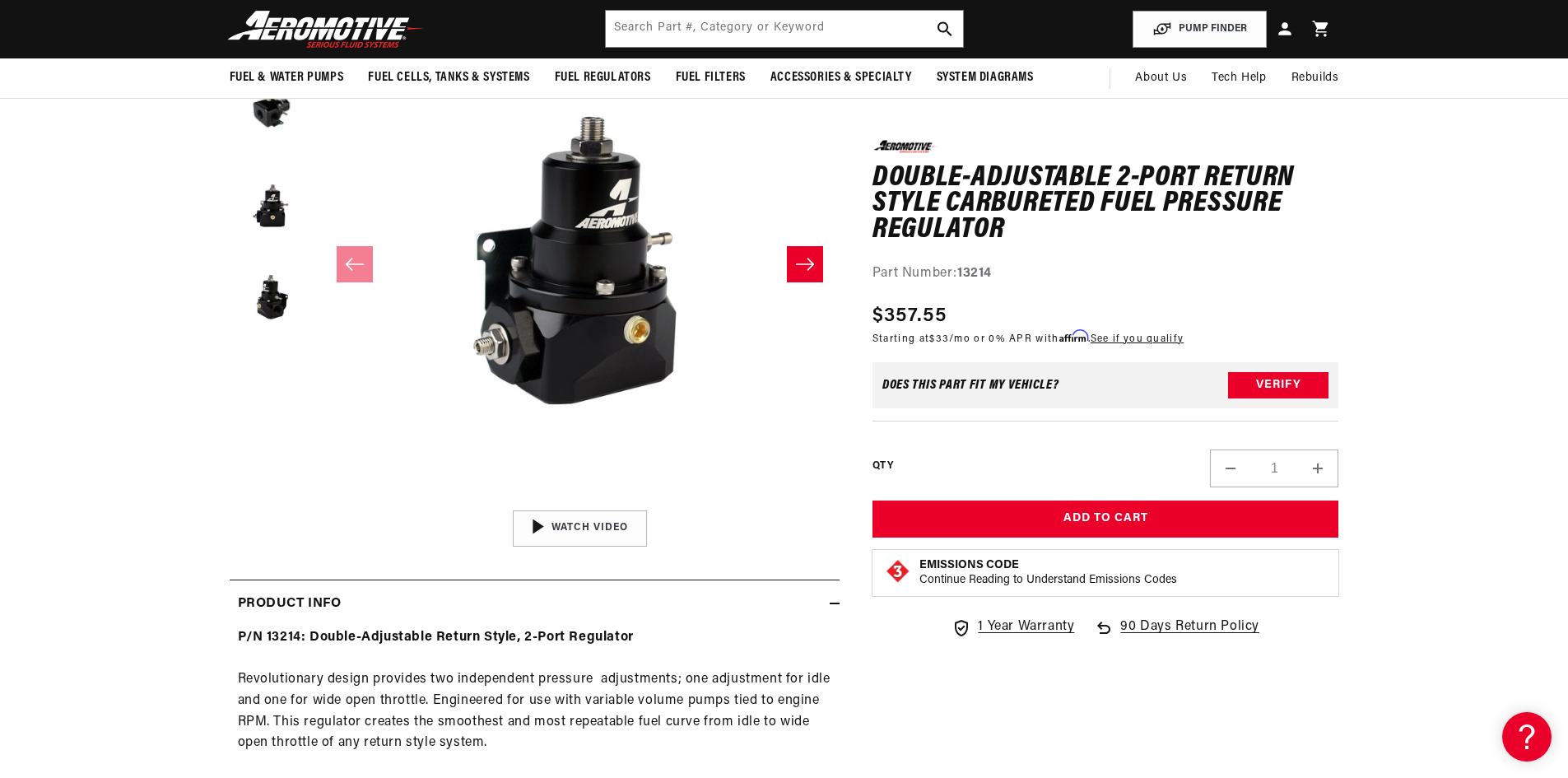
scroll to position [0, 0]
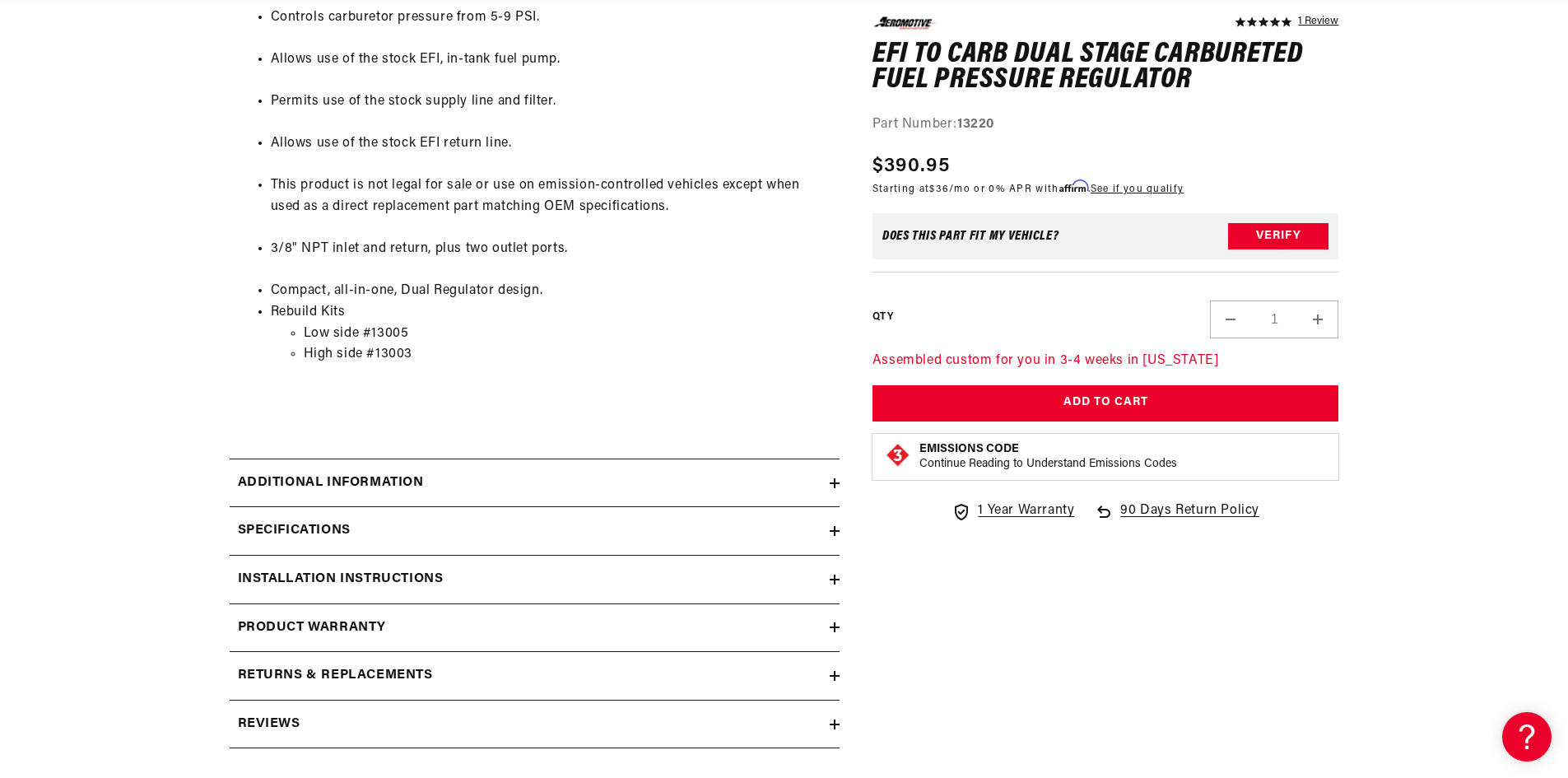
drag, startPoint x: 836, startPoint y: 531, endPoint x: 824, endPoint y: 520, distance: 16.3
click at [826, 521] on summary "Specifications" at bounding box center [535, 531] width 610 height 47
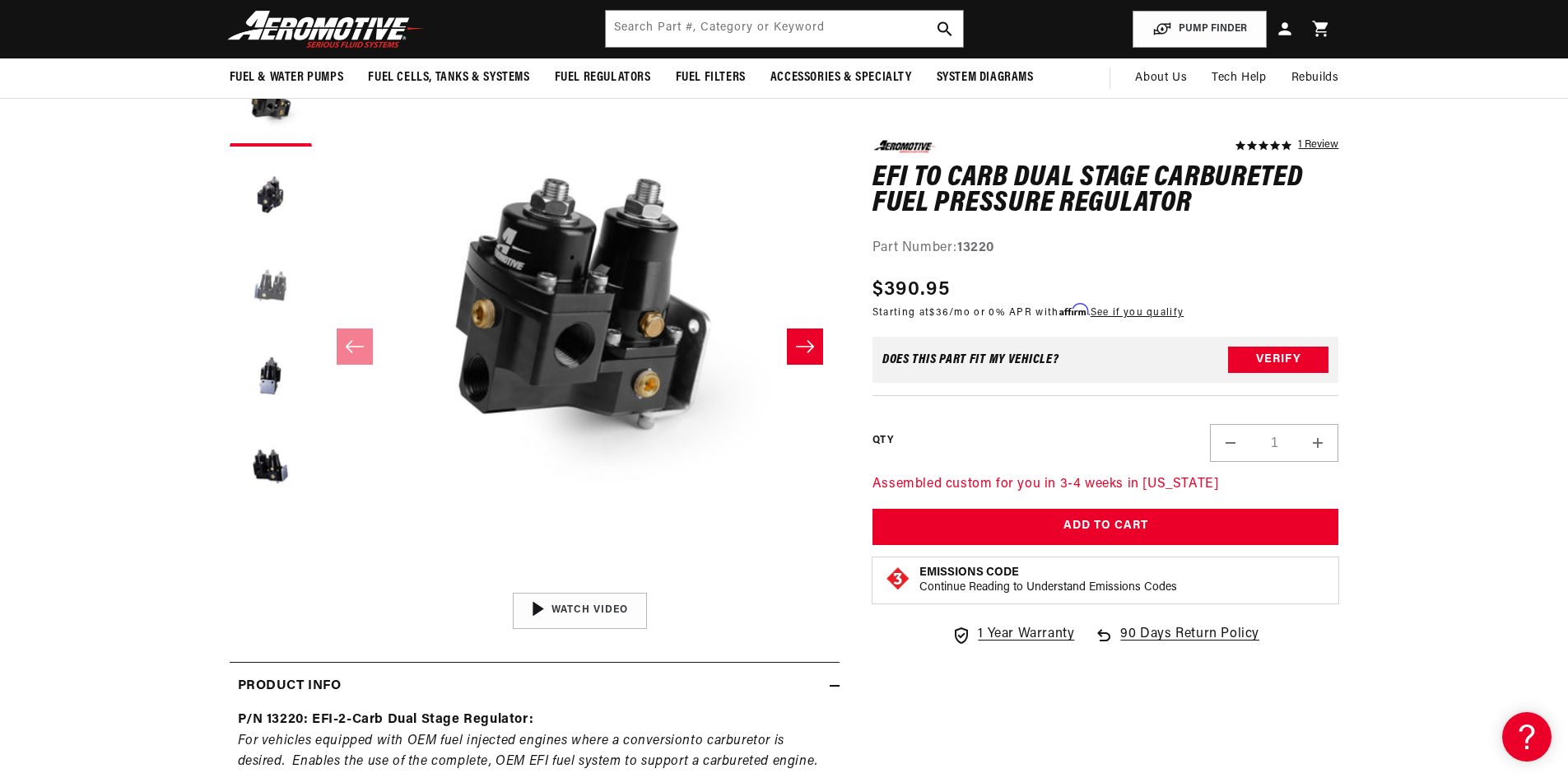
click at [268, 287] on button "Load image 3 in gallery view" at bounding box center [271, 286] width 82 height 82
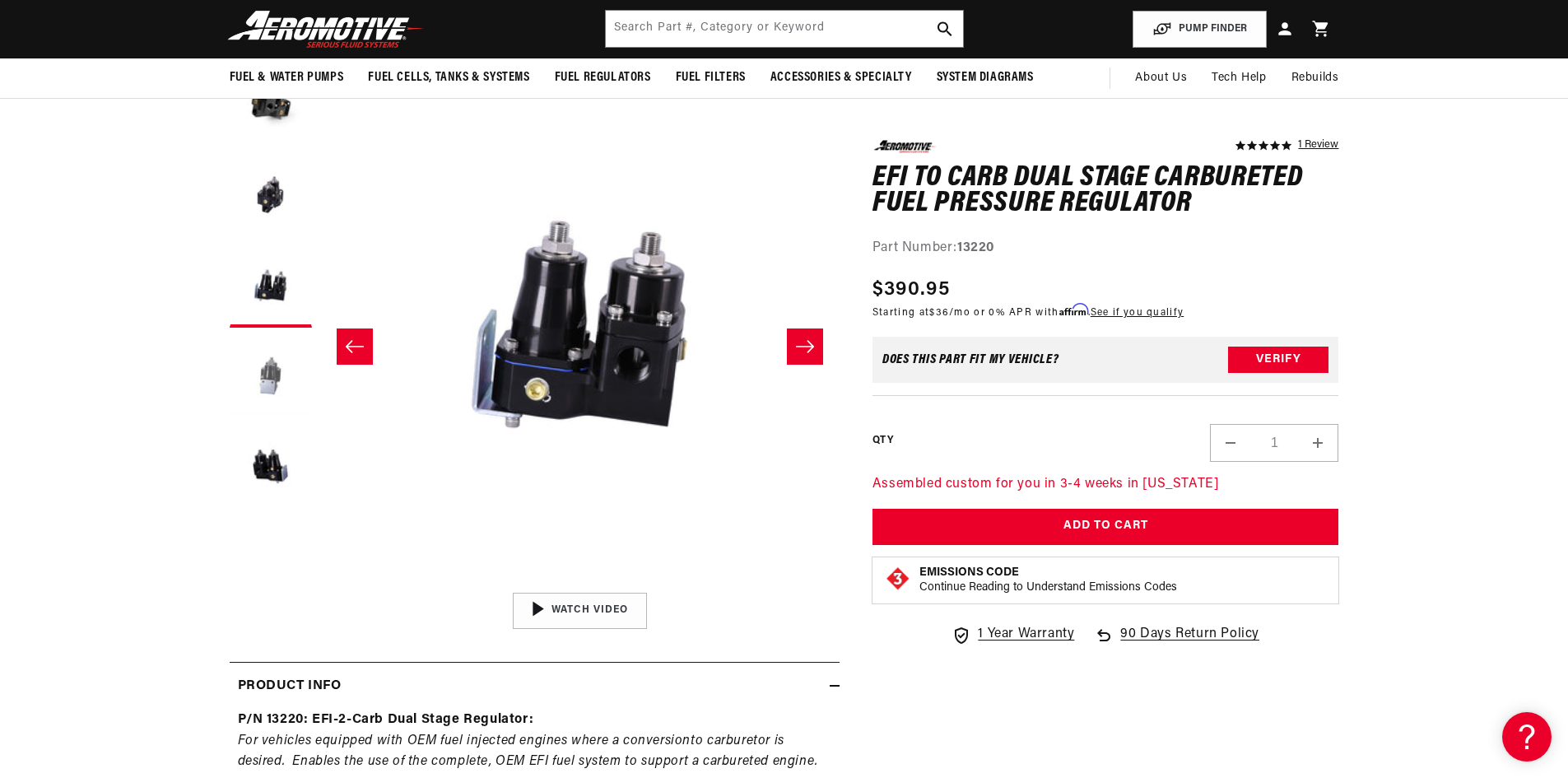
click at [272, 383] on button "Load image 4 in gallery view" at bounding box center [271, 377] width 82 height 82
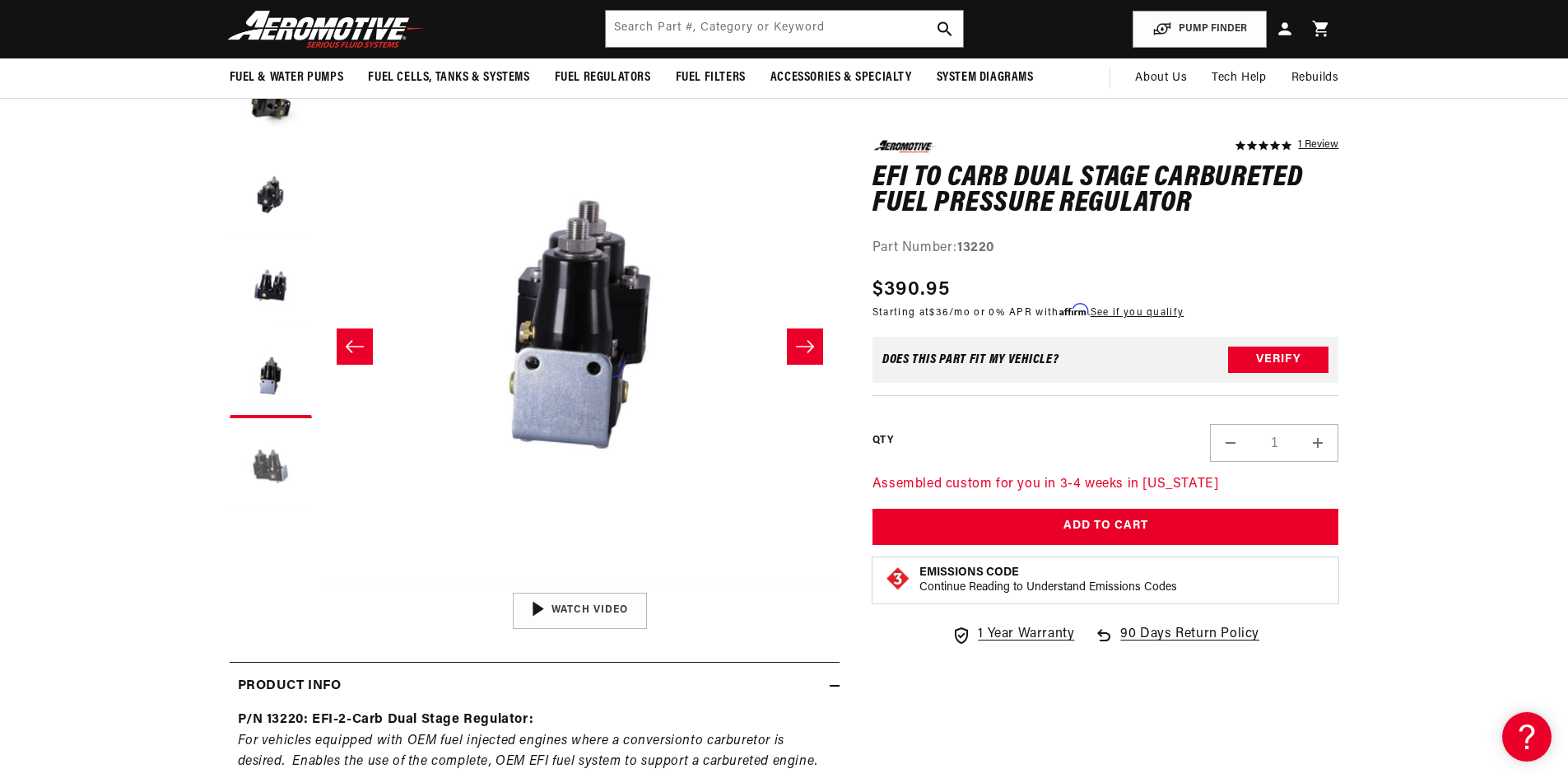
click at [269, 459] on button "Load image 5 in gallery view" at bounding box center [271, 467] width 82 height 82
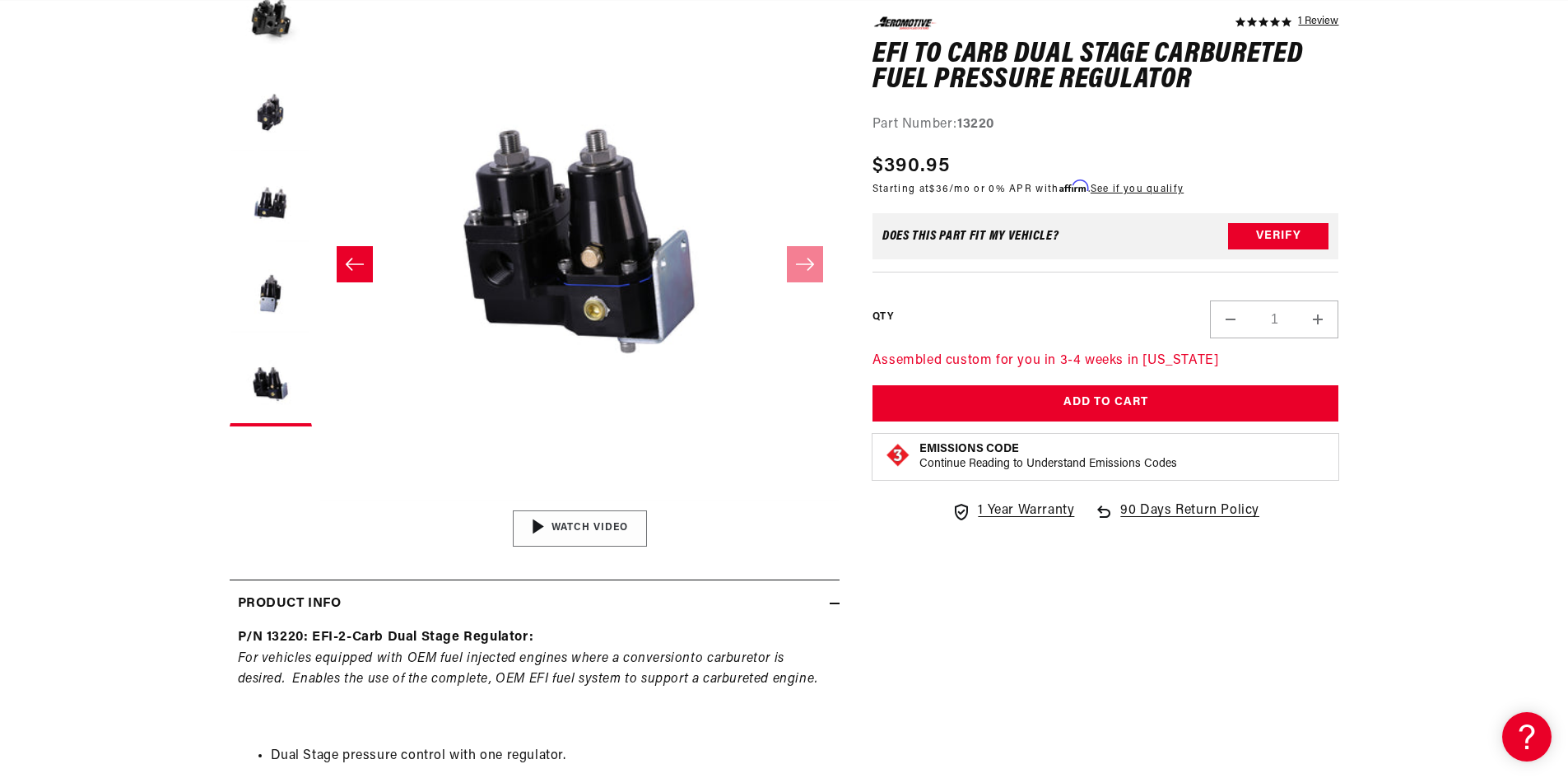
click at [577, 525] on img "Gallery Viewer" at bounding box center [579, 528] width 249 height 140
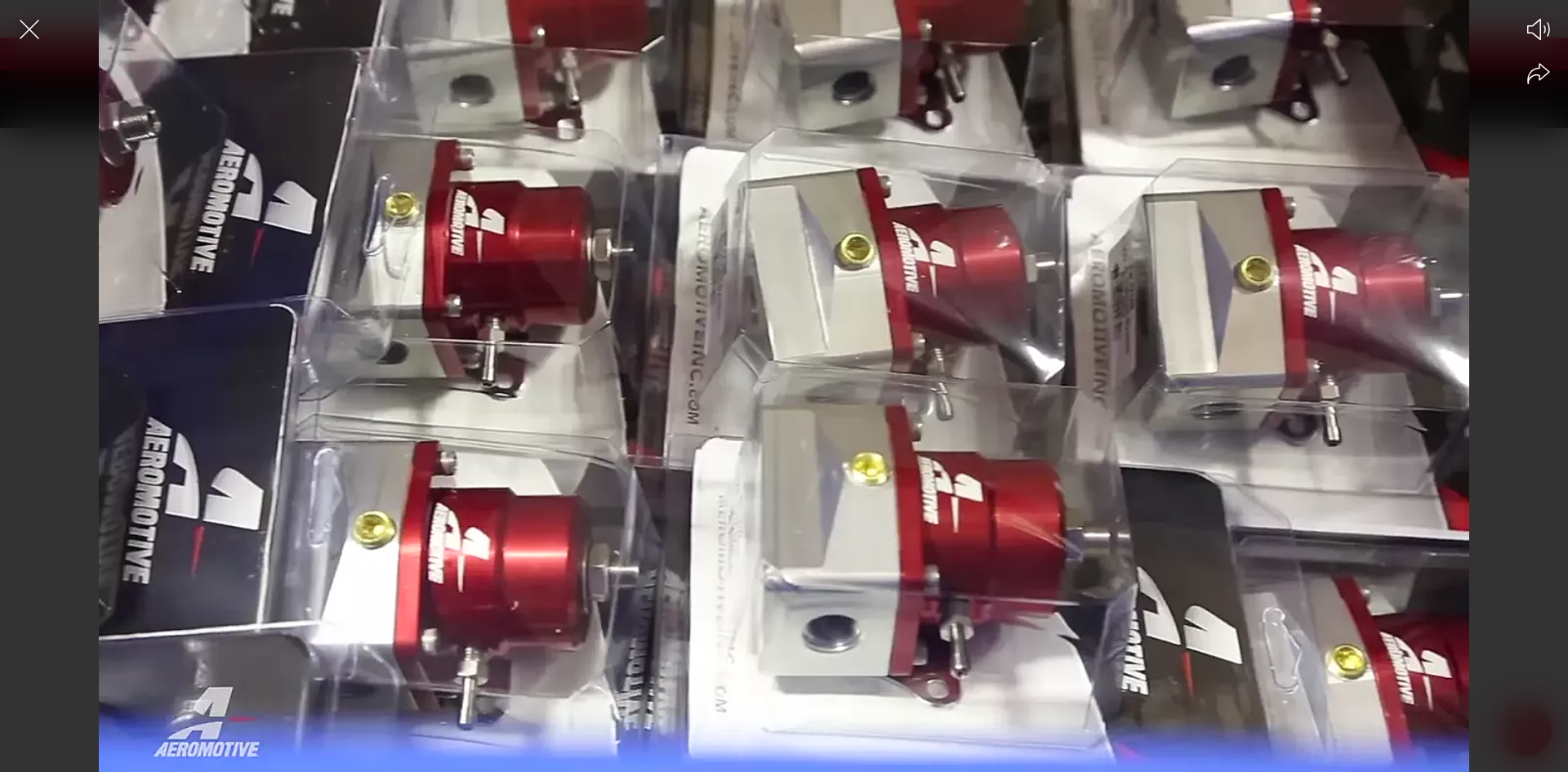
click at [713, 497] on div at bounding box center [784, 414] width 1568 height 714
click at [708, 497] on div at bounding box center [784, 414] width 1568 height 714
click at [369, 332] on div at bounding box center [784, 414] width 1568 height 714
drag, startPoint x: 381, startPoint y: 332, endPoint x: 400, endPoint y: 329, distance: 19.2
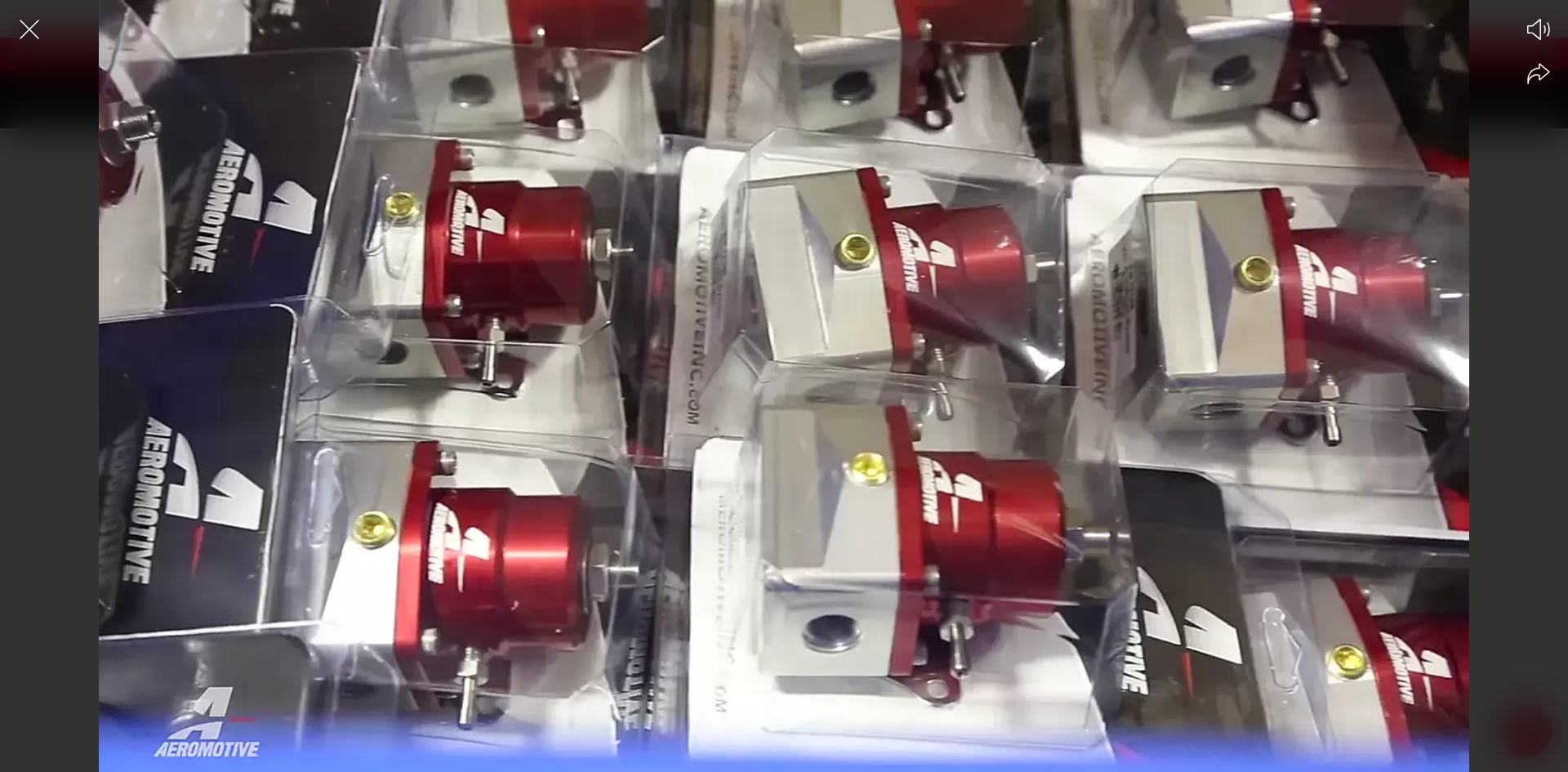
click at [391, 330] on div at bounding box center [784, 414] width 1568 height 714
click at [1145, 281] on div at bounding box center [784, 414] width 1568 height 714
click at [1171, 288] on div at bounding box center [784, 414] width 1568 height 714
click at [25, 23] on icon "Close the video player" at bounding box center [29, 29] width 36 height 36
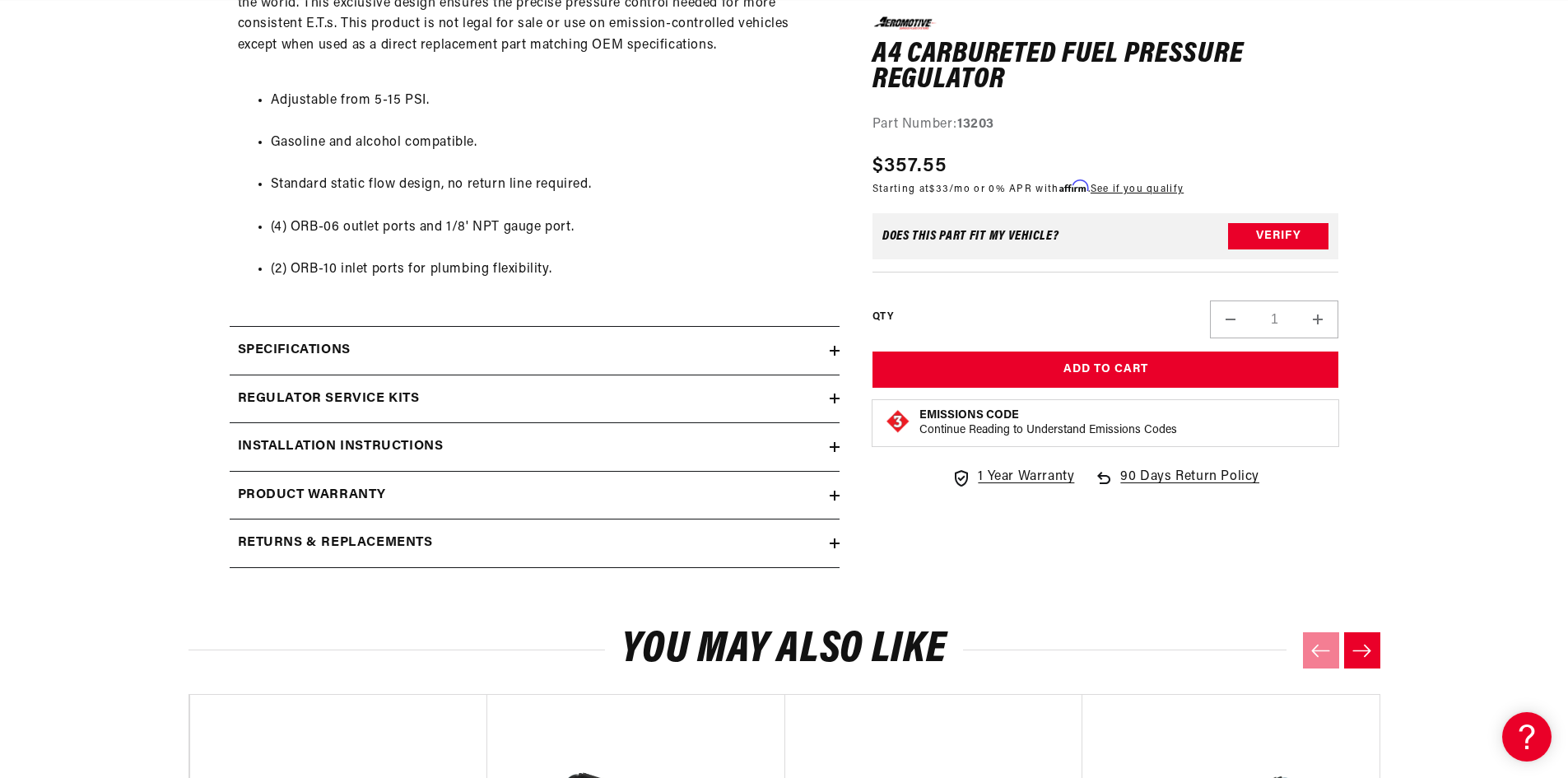
scroll to position [988, 0]
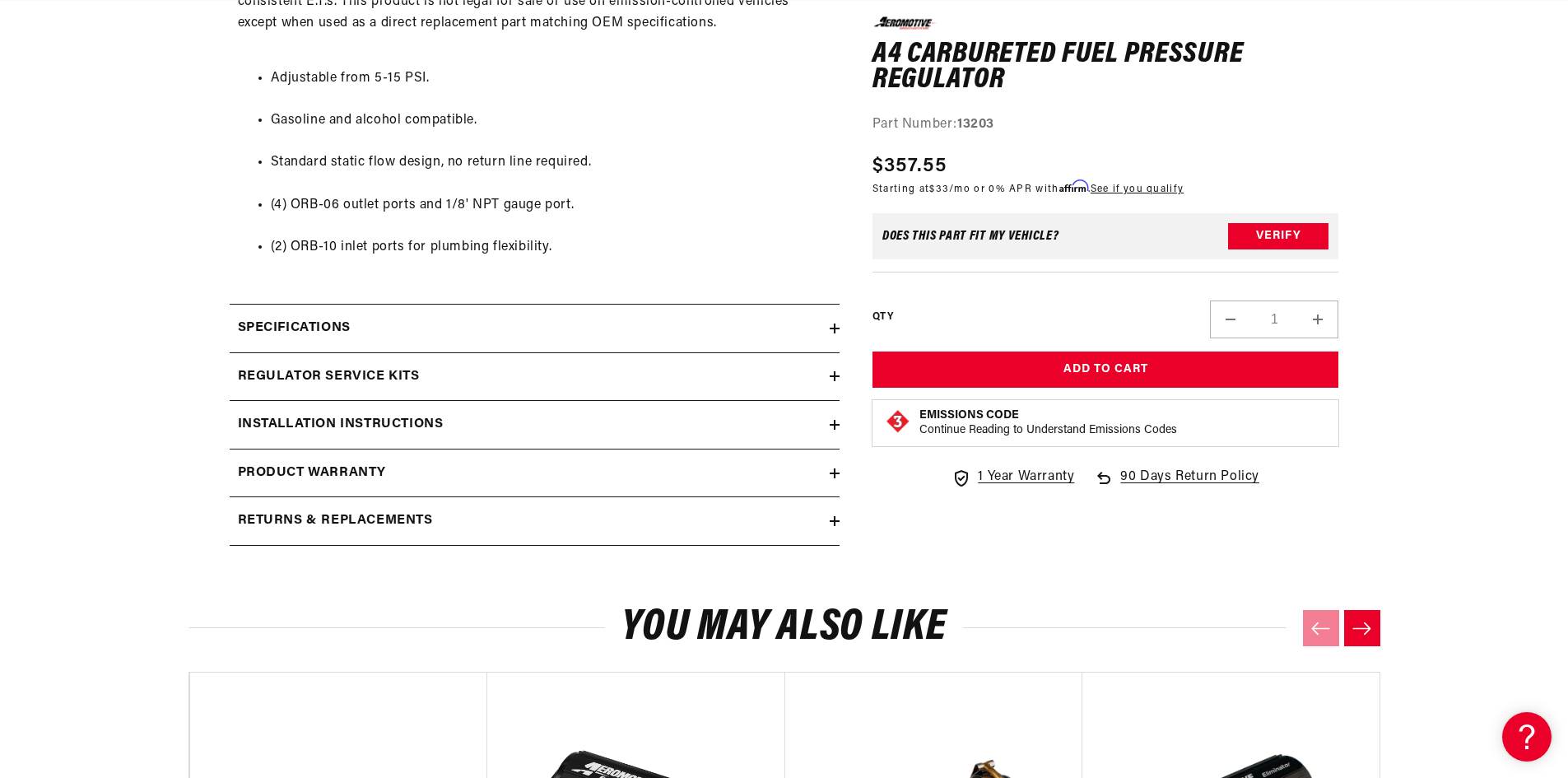
click at [836, 329] on icon at bounding box center [835, 328] width 10 height 10
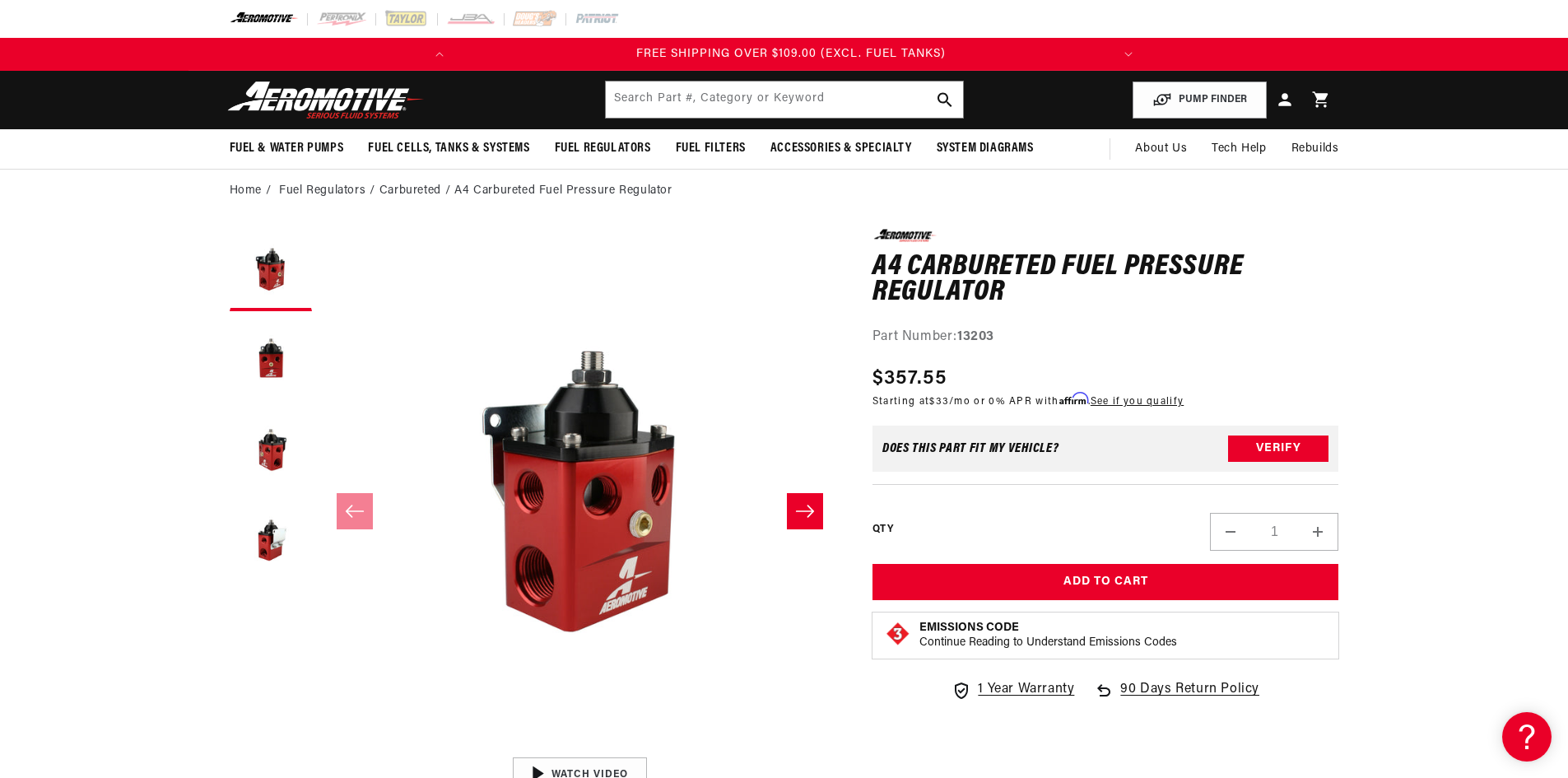
scroll to position [0, 651]
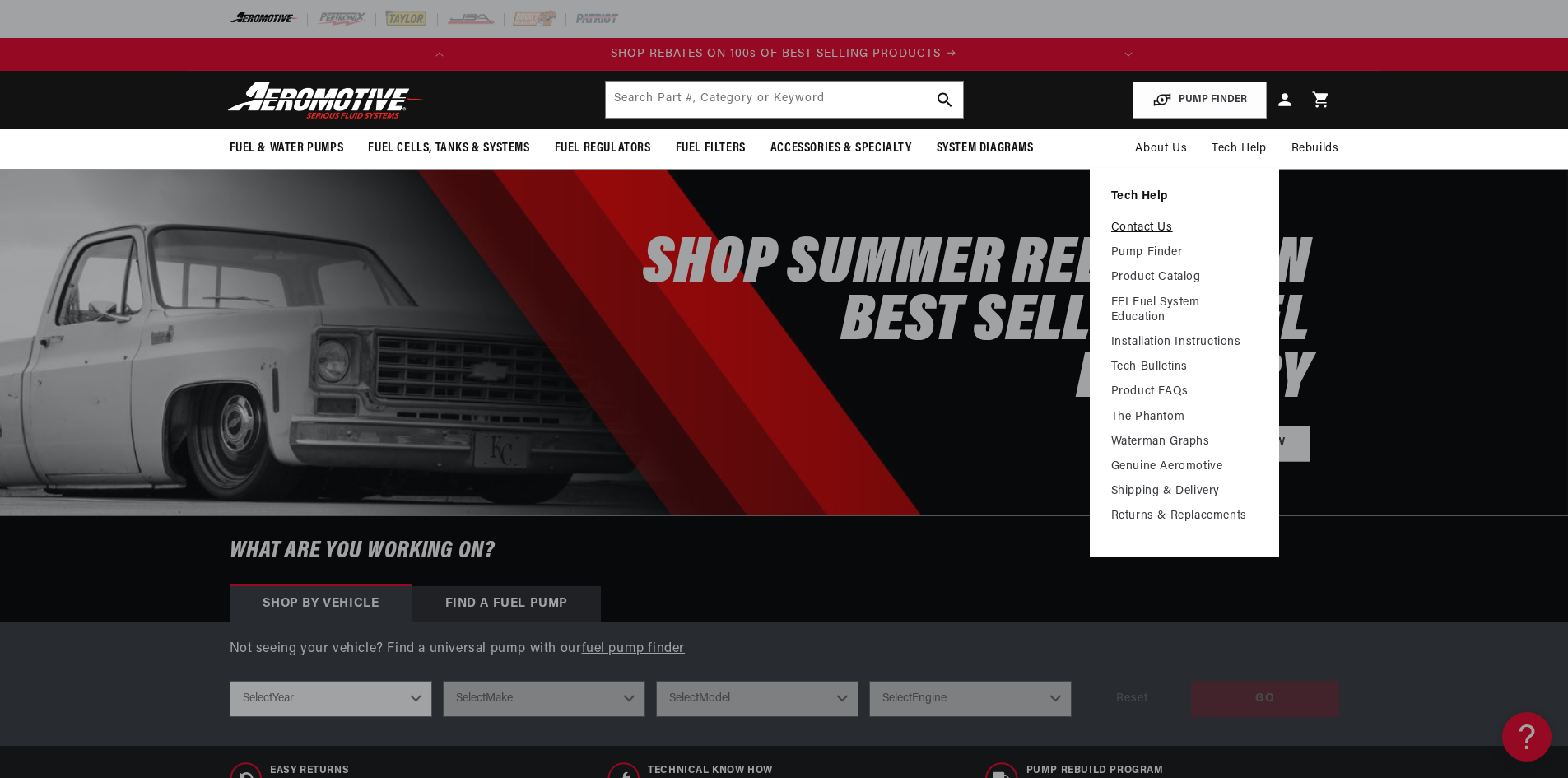
click at [1159, 228] on link "Contact Us" at bounding box center [1185, 228] width 147 height 15
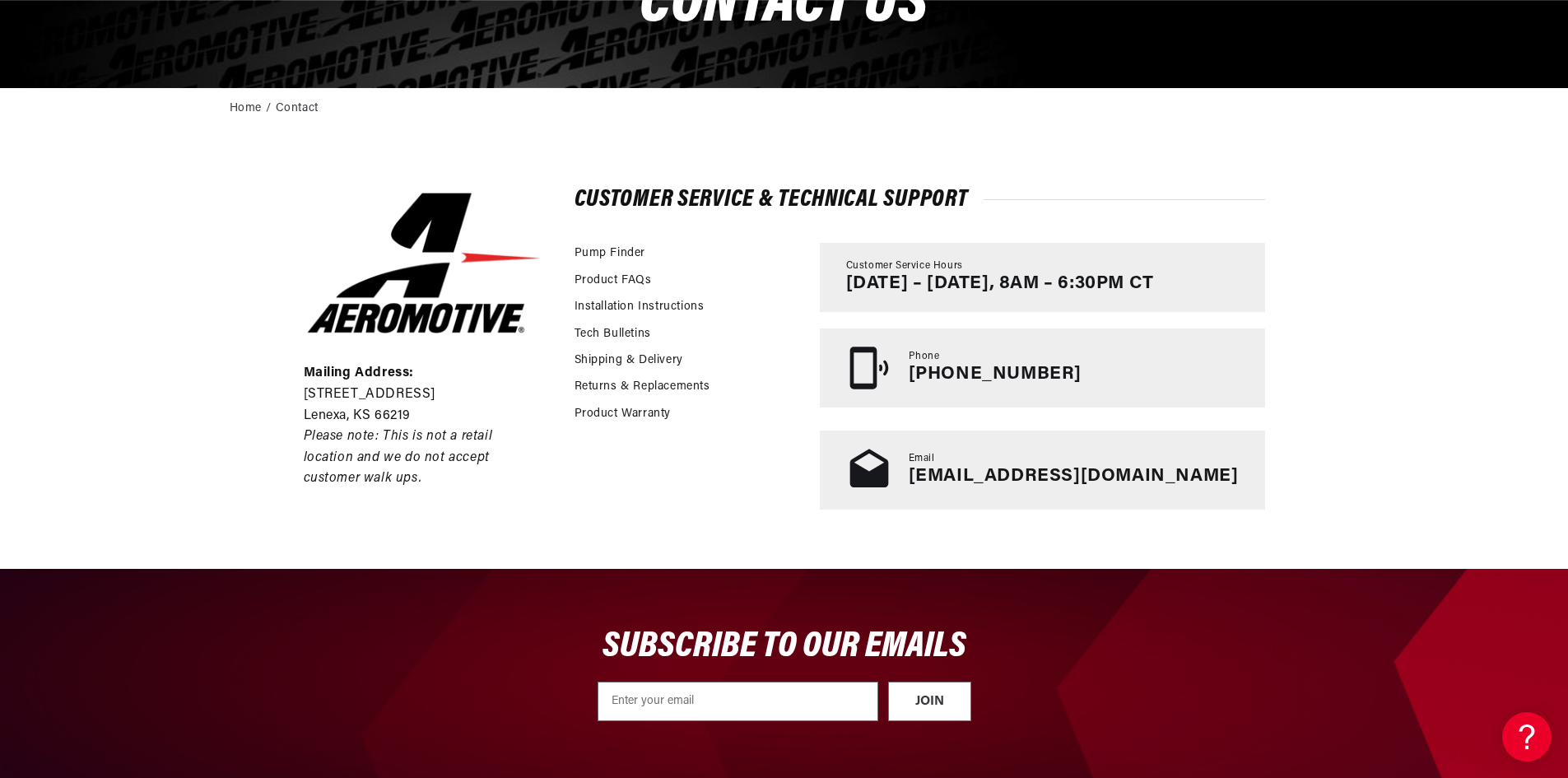
scroll to position [0, 651]
